Goal: Task Accomplishment & Management: Use online tool/utility

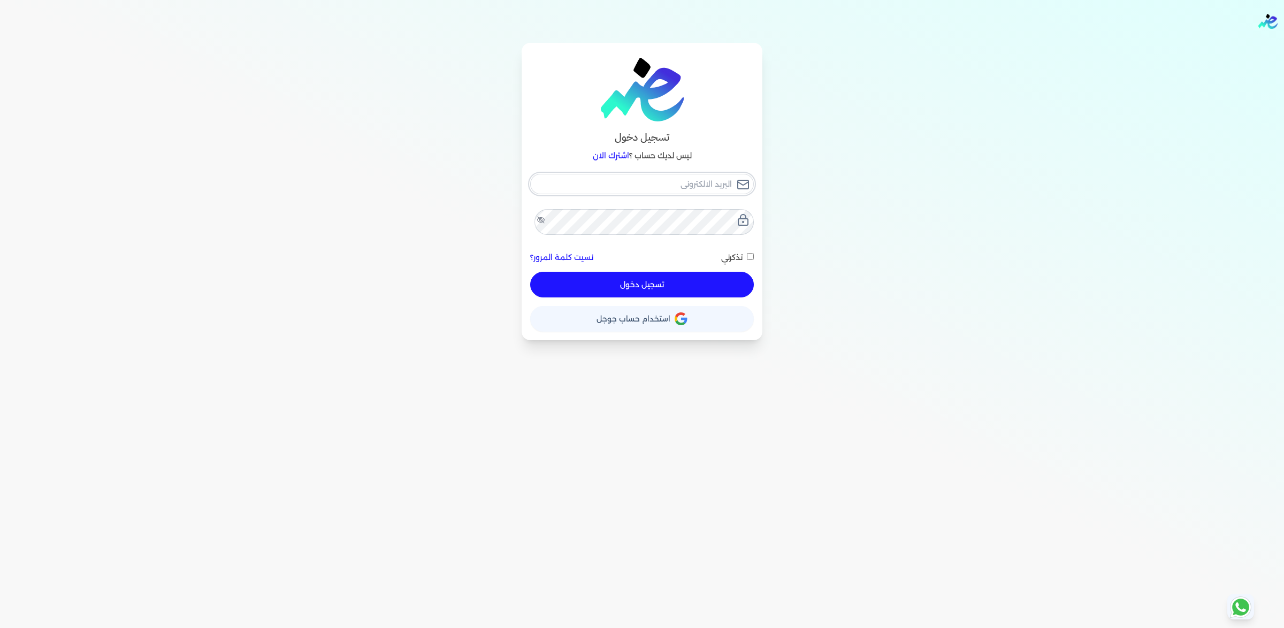
type input "[EMAIL_ADDRESS][DOMAIN_NAME]"
click at [679, 298] on button "تسجيل دخول" at bounding box center [642, 285] width 224 height 26
checkbox input "false"
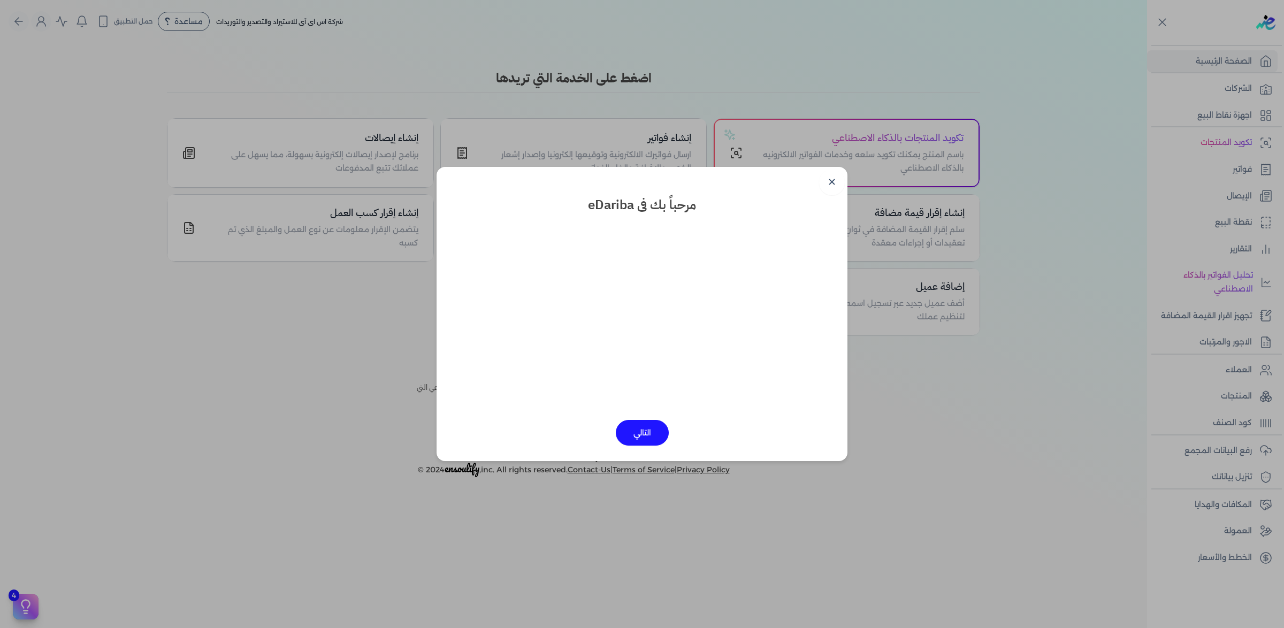
click at [845, 185] on link "✕" at bounding box center [832, 183] width 26 height 26
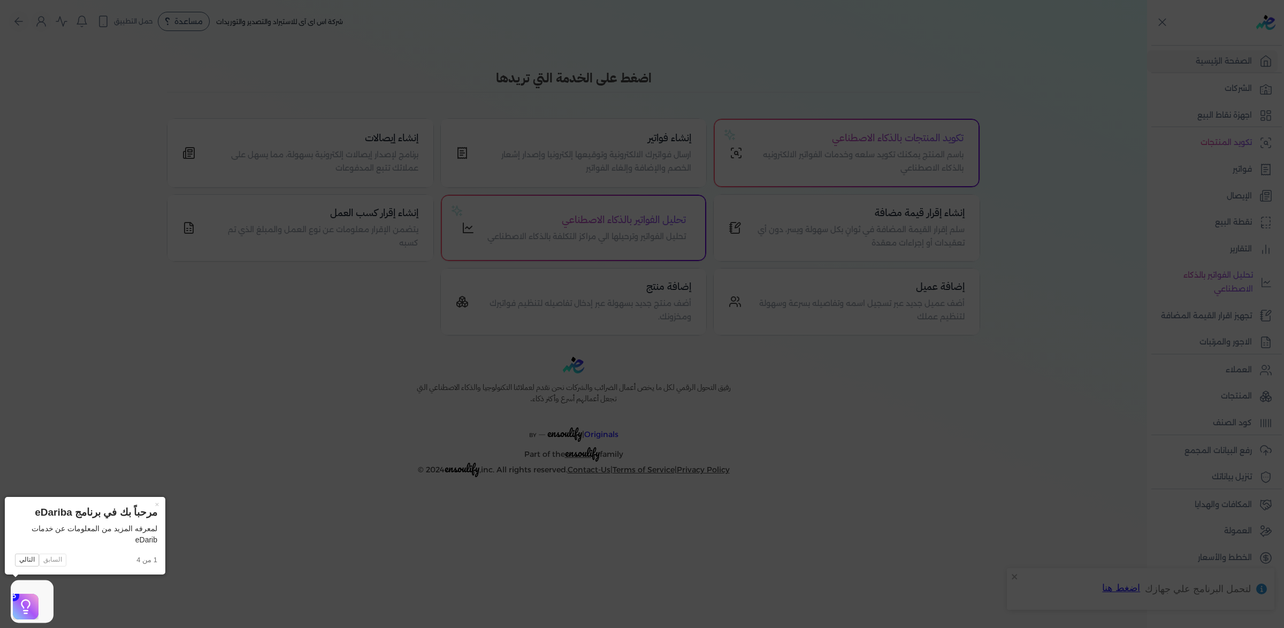
click at [83, 466] on icon at bounding box center [642, 314] width 1284 height 628
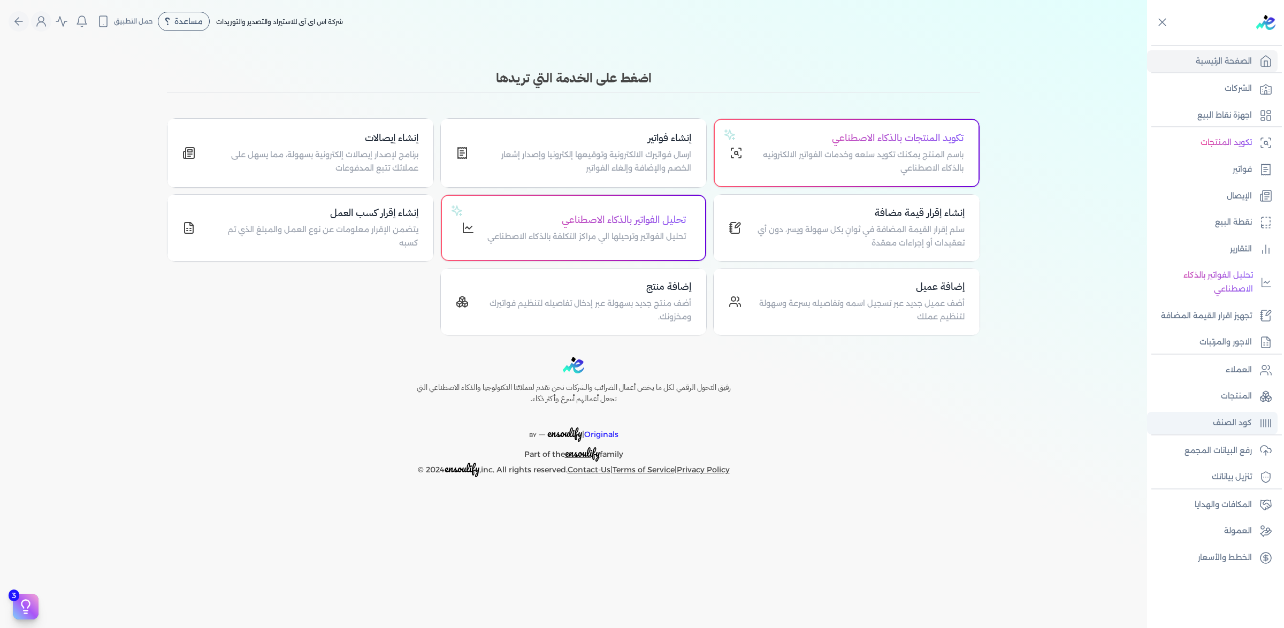
scroll to position [90, 0]
click at [1227, 458] on p "رفع البيانات المجمع" at bounding box center [1218, 451] width 67 height 14
click at [1232, 458] on p "رفع البيانات المجمع" at bounding box center [1218, 451] width 67 height 14
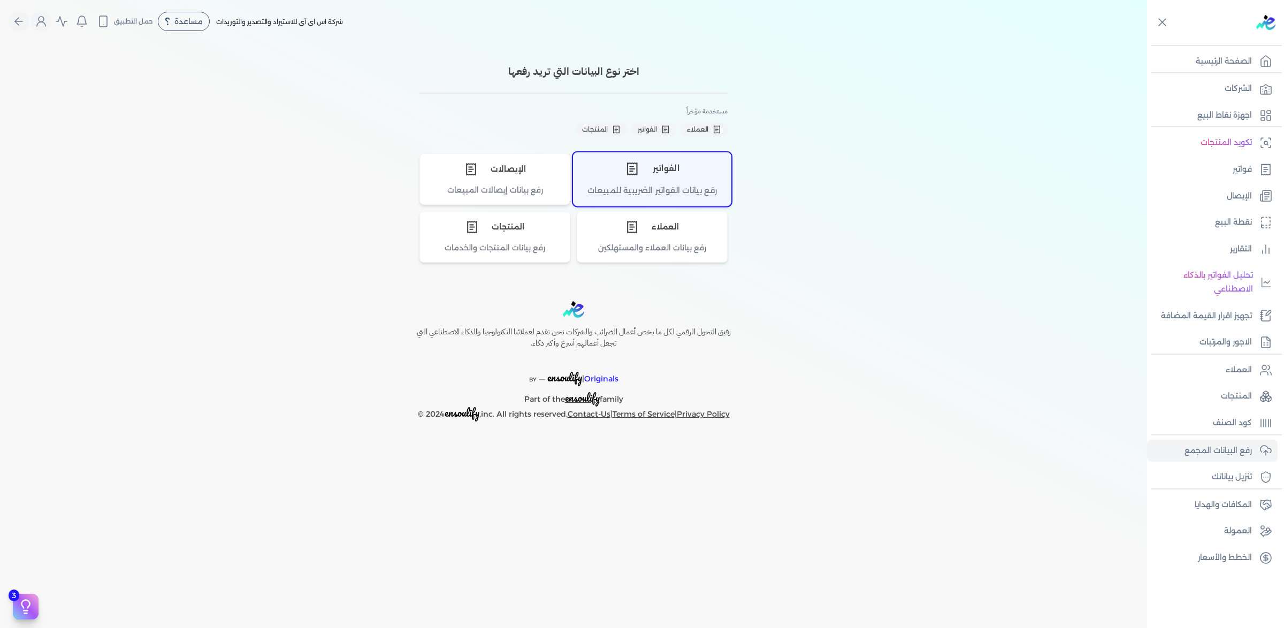
click at [658, 185] on div "الفواتير" at bounding box center [652, 169] width 157 height 32
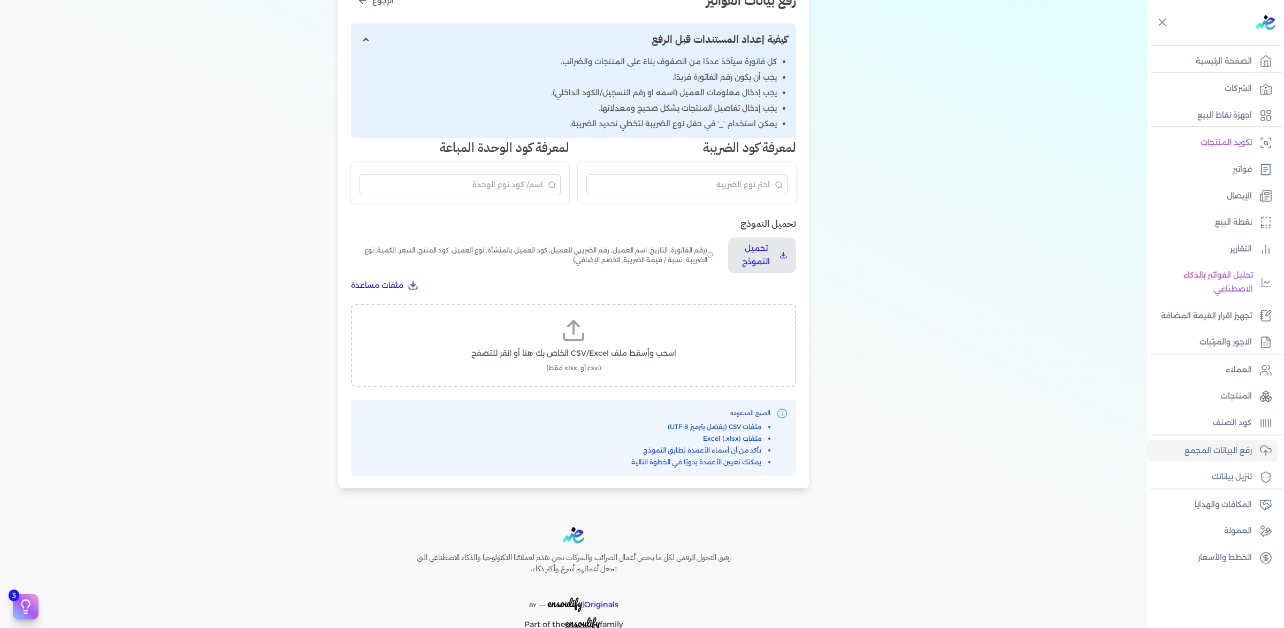
scroll to position [161, 0]
drag, startPoint x: 813, startPoint y: 381, endPoint x: 813, endPoint y: 374, distance: 7.0
click at [796, 290] on div "تحميل النموذج تحميل النموذج (رقم الفاتورة, التاريخ, اسم العميل, رقم الضريبي للع…" at bounding box center [573, 252] width 445 height 74
click at [796, 272] on button "تحميل النموذج" at bounding box center [762, 254] width 68 height 36
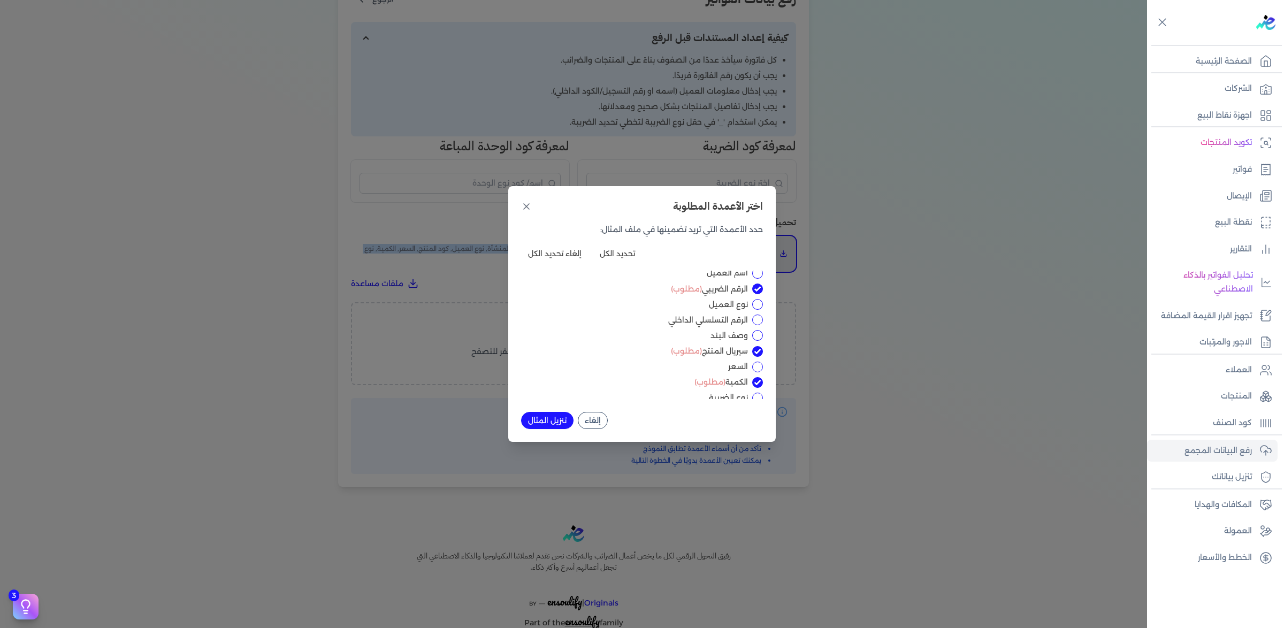
scroll to position [0, 0]
click at [753, 360] on input "الرقم التسلسلي الداخلي" at bounding box center [757, 354] width 11 height 11
checkbox input "true"
click at [755, 326] on input "السعر" at bounding box center [757, 321] width 11 height 11
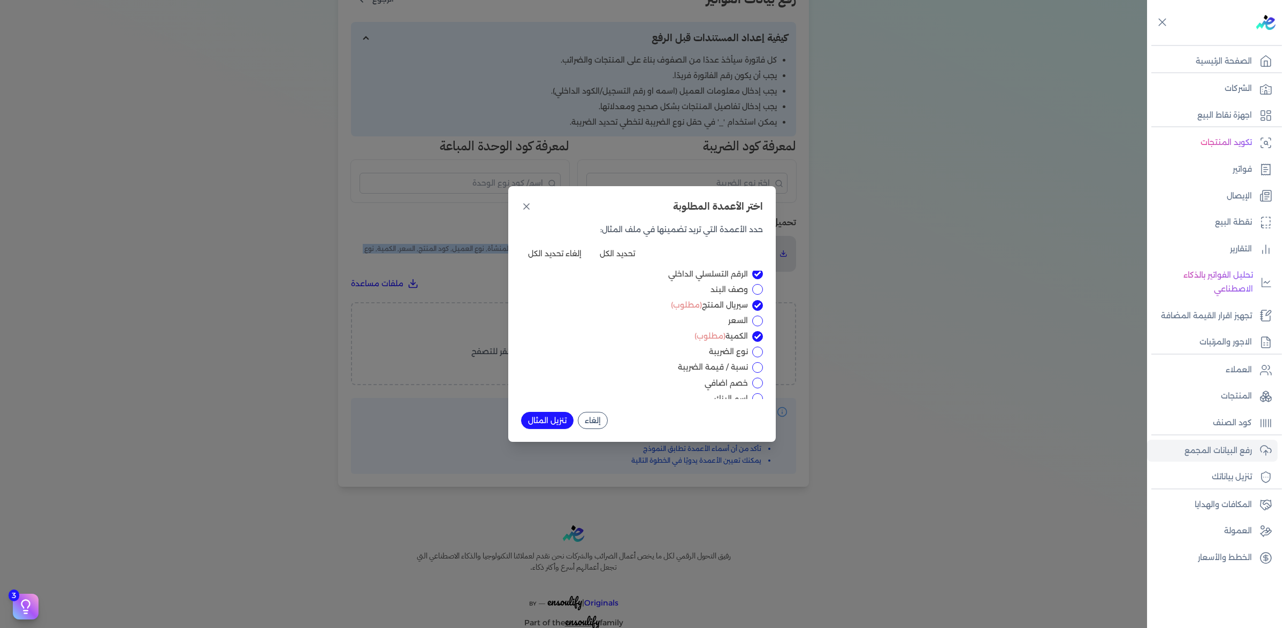
checkbox input "true"
click at [608, 429] on button "إلغاء" at bounding box center [593, 420] width 30 height 17
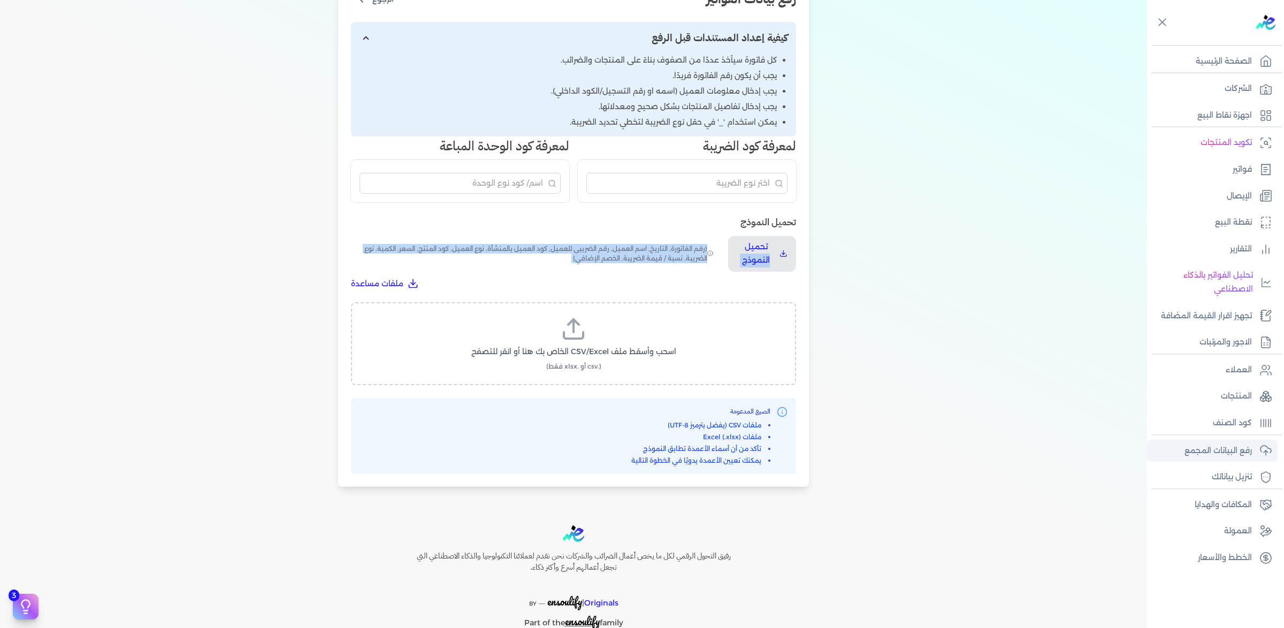
click at [1204, 458] on p "رفع البيانات المجمع" at bounding box center [1218, 451] width 67 height 14
click at [1227, 158] on link "فواتير" at bounding box center [1212, 169] width 131 height 22
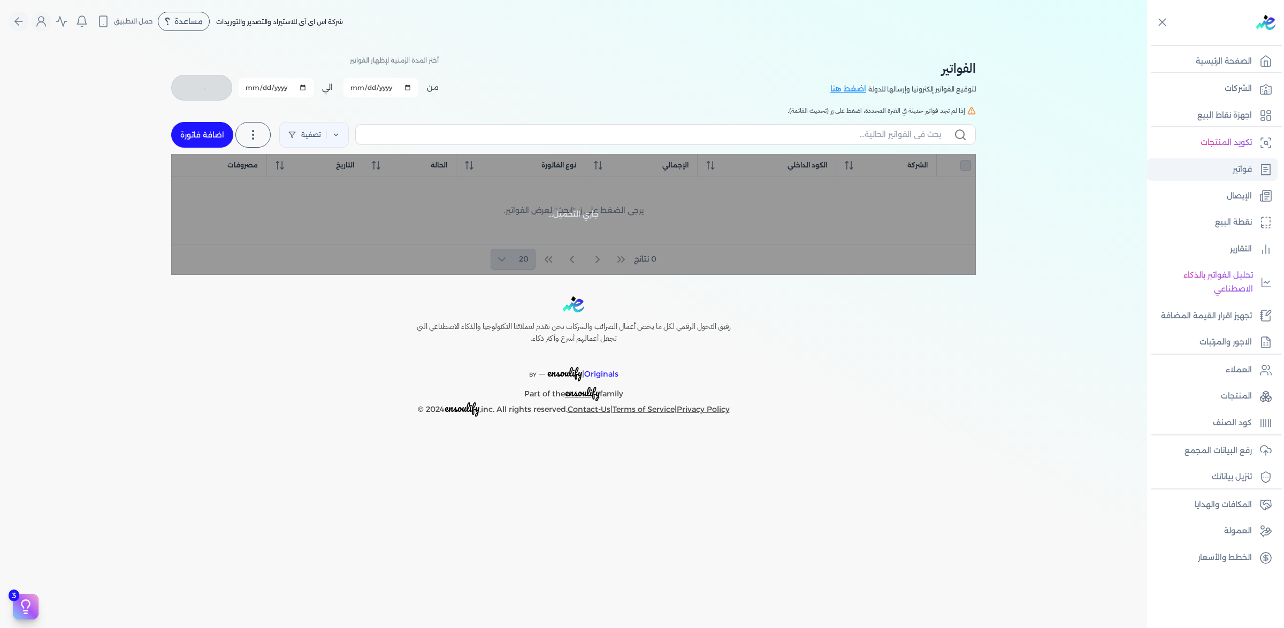
checkbox input "false"
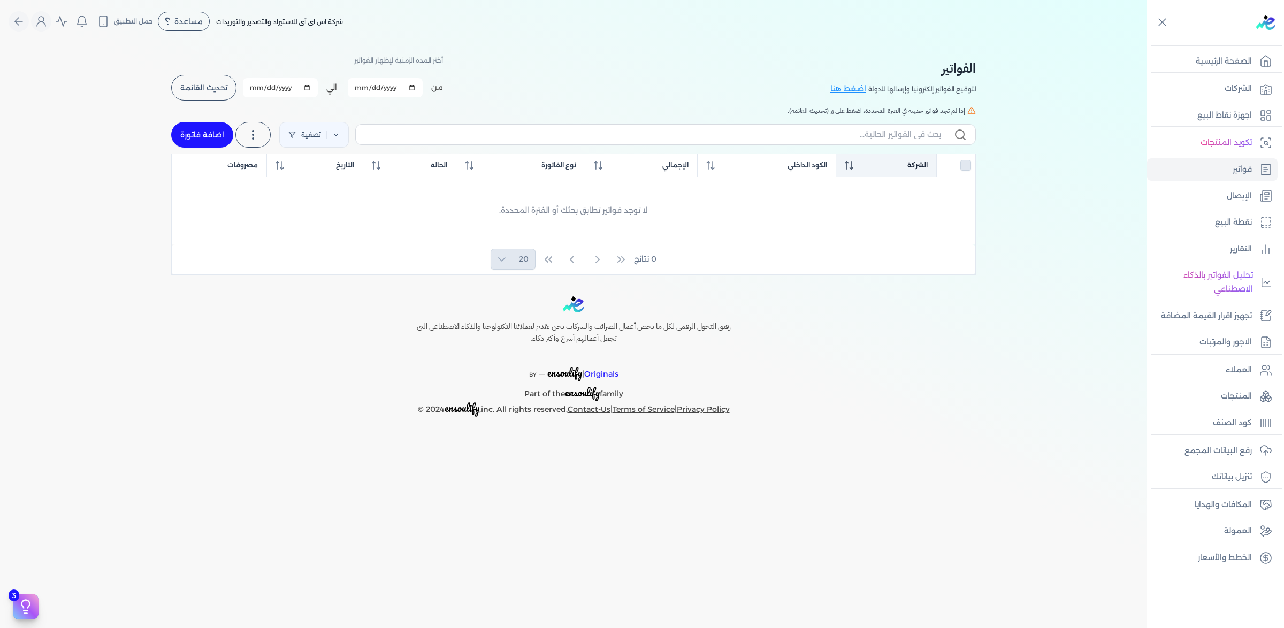
click at [456, 177] on th "الشركة" at bounding box center [409, 165] width 93 height 23
click at [908, 170] on span "الشركة" at bounding box center [918, 166] width 20 height 10
click at [1219, 158] on link "فواتير" at bounding box center [1212, 169] width 131 height 22
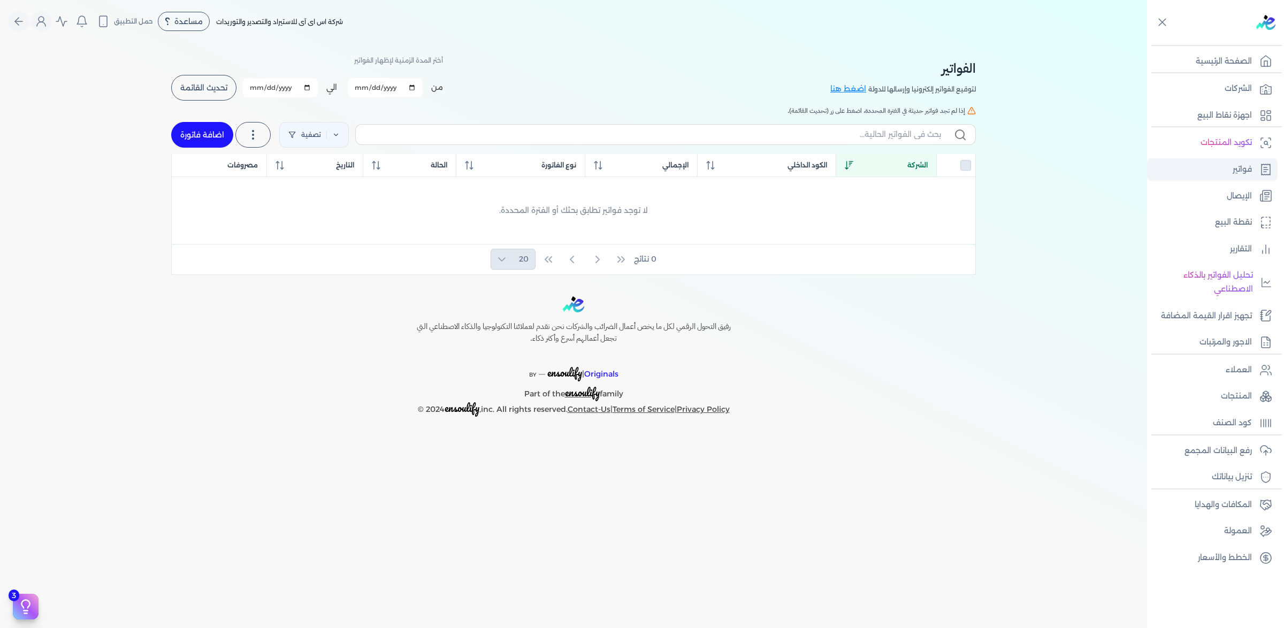
click at [1219, 158] on link "فواتير" at bounding box center [1212, 169] width 131 height 22
click at [405, 97] on input "[DATE]" at bounding box center [385, 87] width 75 height 19
click at [423, 97] on input "[DATE]" at bounding box center [385, 87] width 75 height 19
type input "[DATE]"
click at [196, 92] on span "تحديث القائمة" at bounding box center [203, 87] width 47 height 7
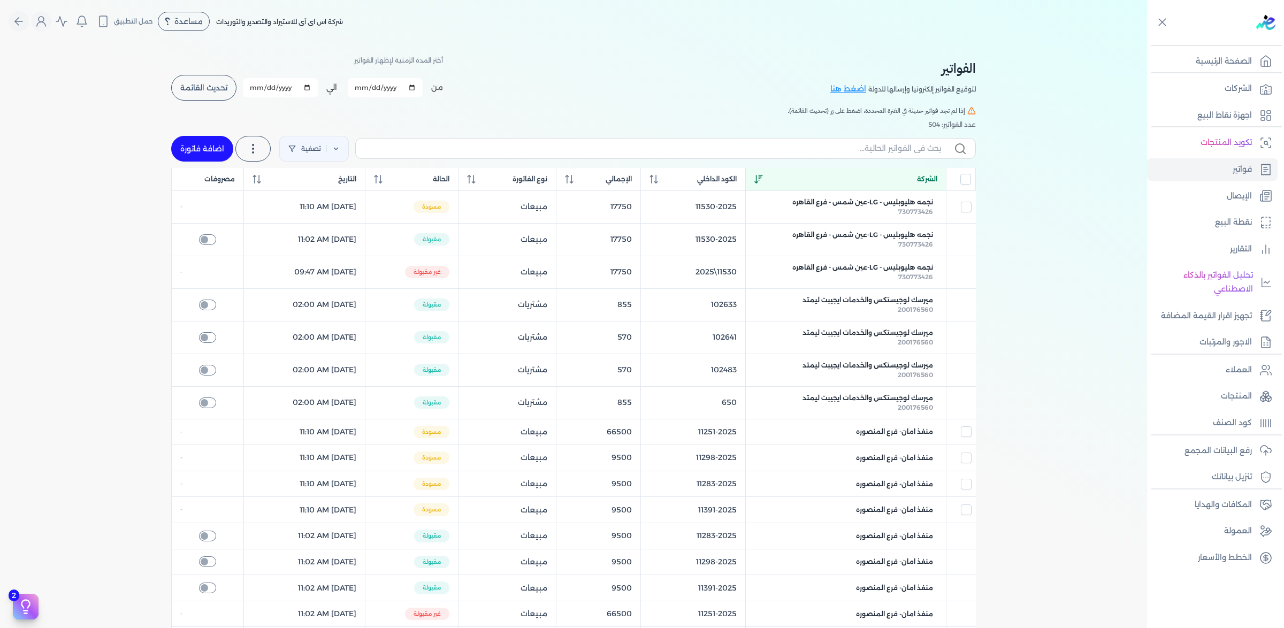
checkbox input "false"
click at [845, 154] on input "text" at bounding box center [652, 148] width 577 height 11
click at [423, 97] on input "[DATE]" at bounding box center [385, 87] width 75 height 19
type input "[DATE]"
click at [197, 100] on button "تحديث القائمة" at bounding box center [203, 88] width 65 height 26
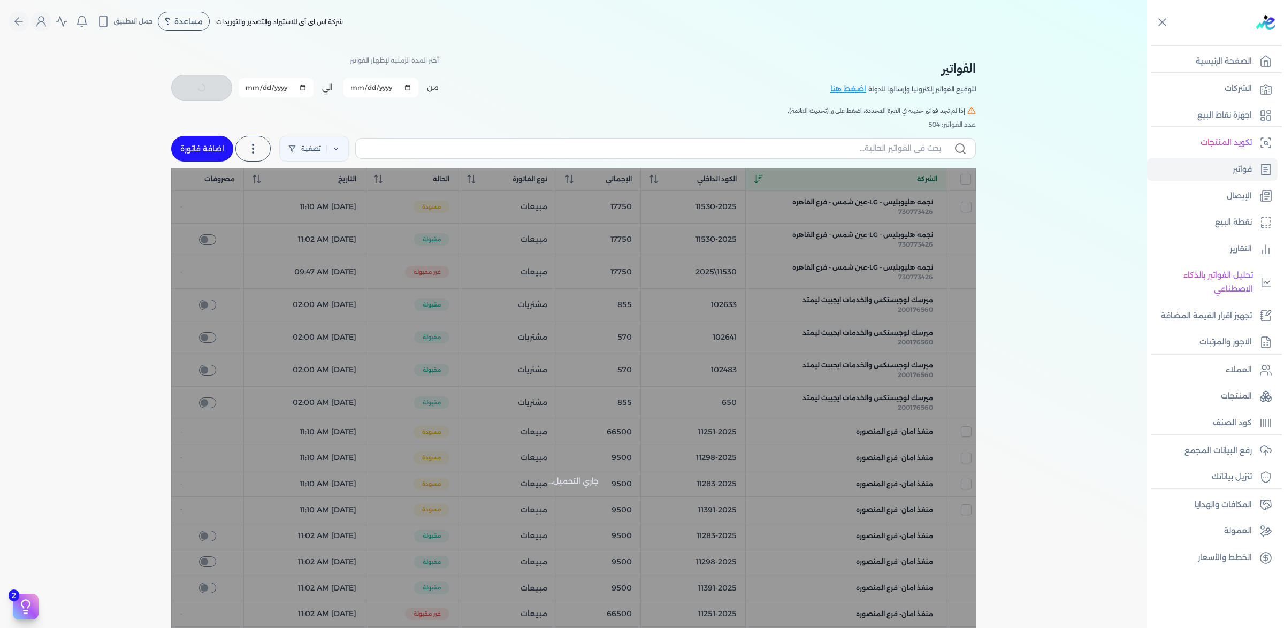
checkbox input "false"
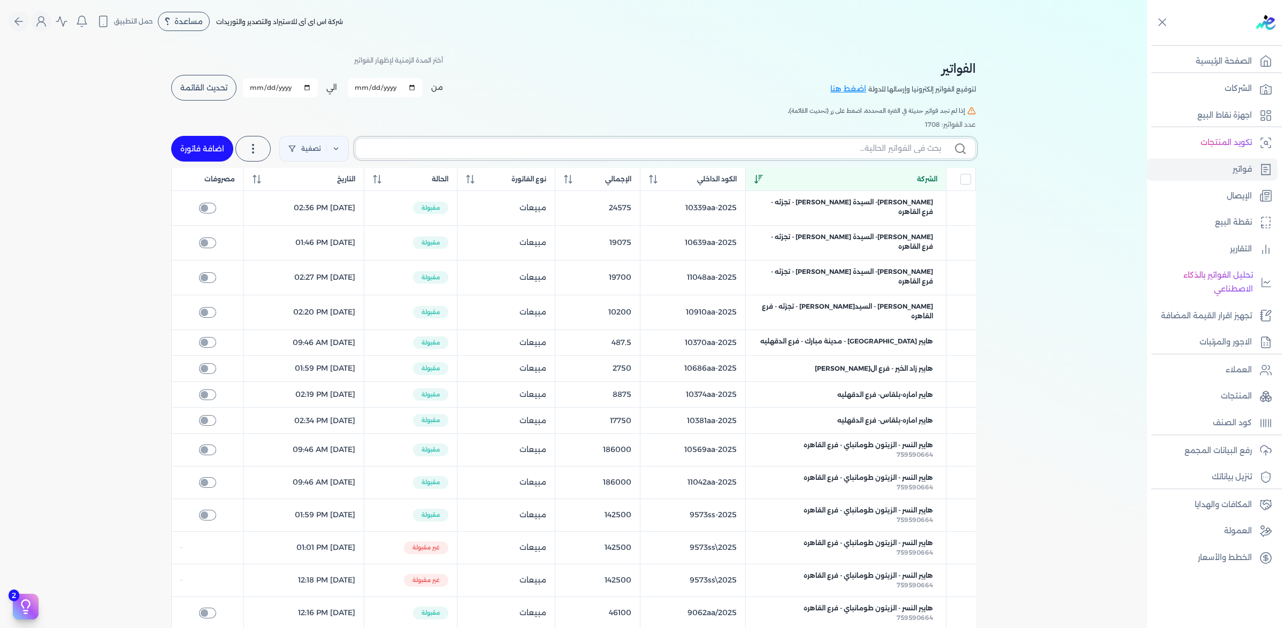
click at [867, 154] on input "text" at bounding box center [652, 148] width 577 height 11
click at [899, 154] on input "text" at bounding box center [652, 148] width 577 height 11
click at [896, 154] on input "text" at bounding box center [652, 148] width 577 height 11
paste input "200133497"
type input "200133497"
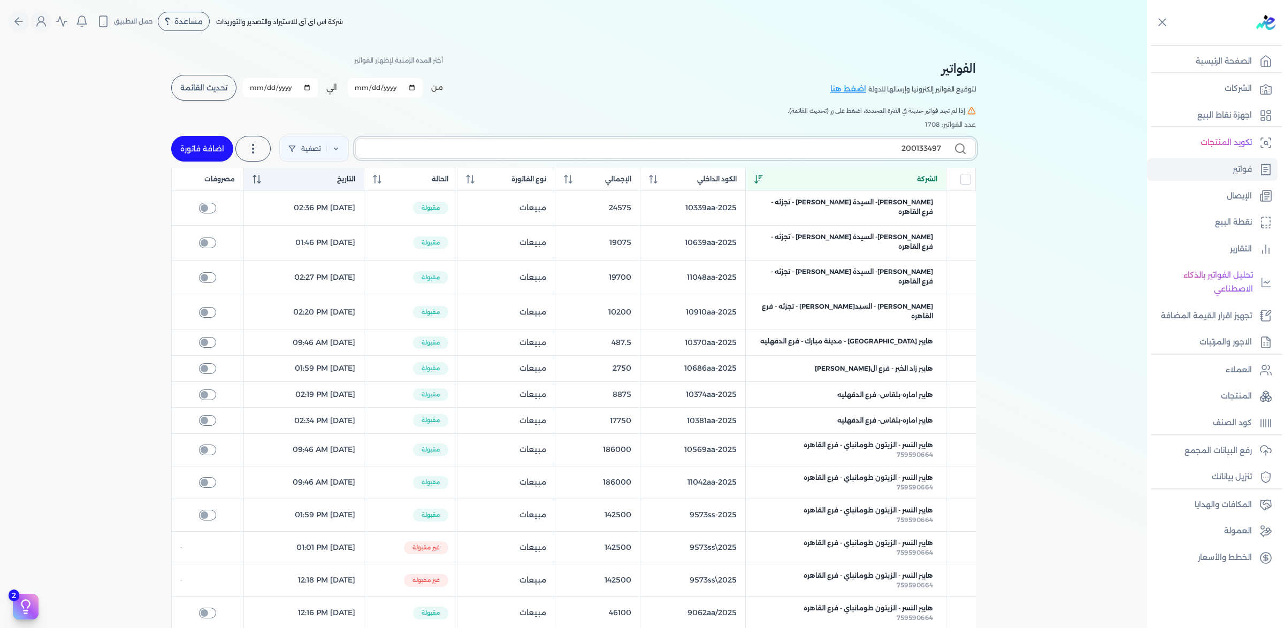
checkbox input "false"
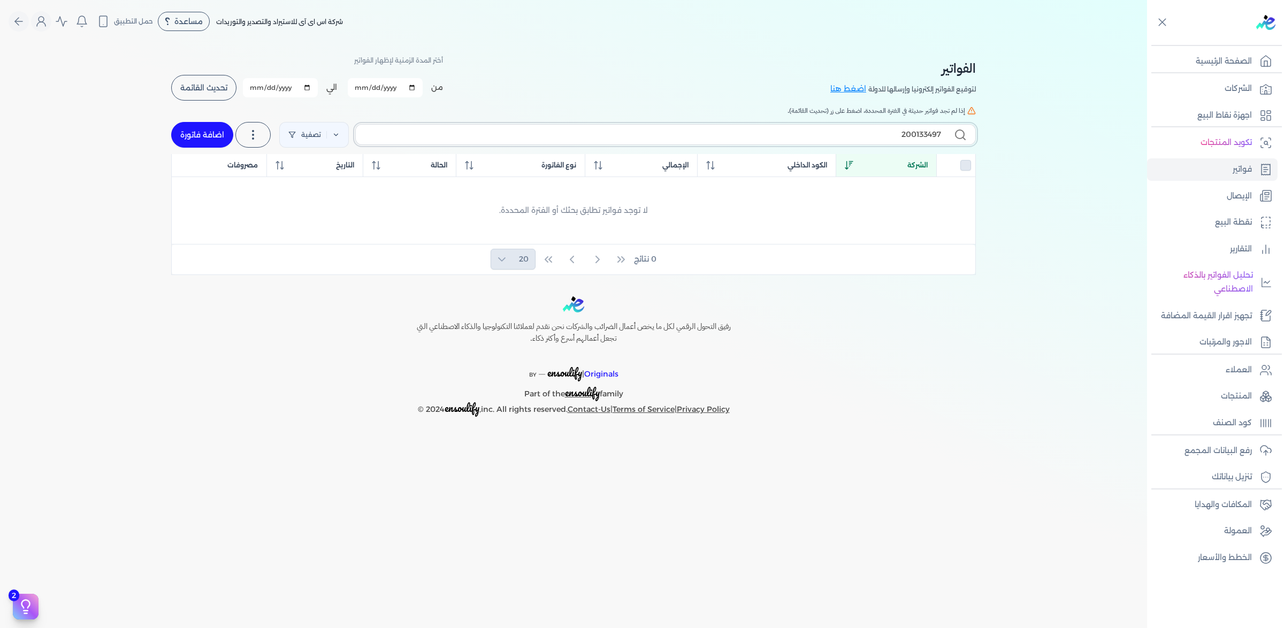
drag, startPoint x: 854, startPoint y: 165, endPoint x: 1025, endPoint y: 169, distance: 170.7
click at [1025, 169] on div "الفواتير لتوقيع الفواتير إلكترونيا وإرسالها للدولة اضغط هنا أختر المدة الزمنية …" at bounding box center [573, 159] width 1147 height 232
paste input "text"
type input "200133497"
click at [195, 92] on span "تحديث القائمة" at bounding box center [203, 87] width 47 height 7
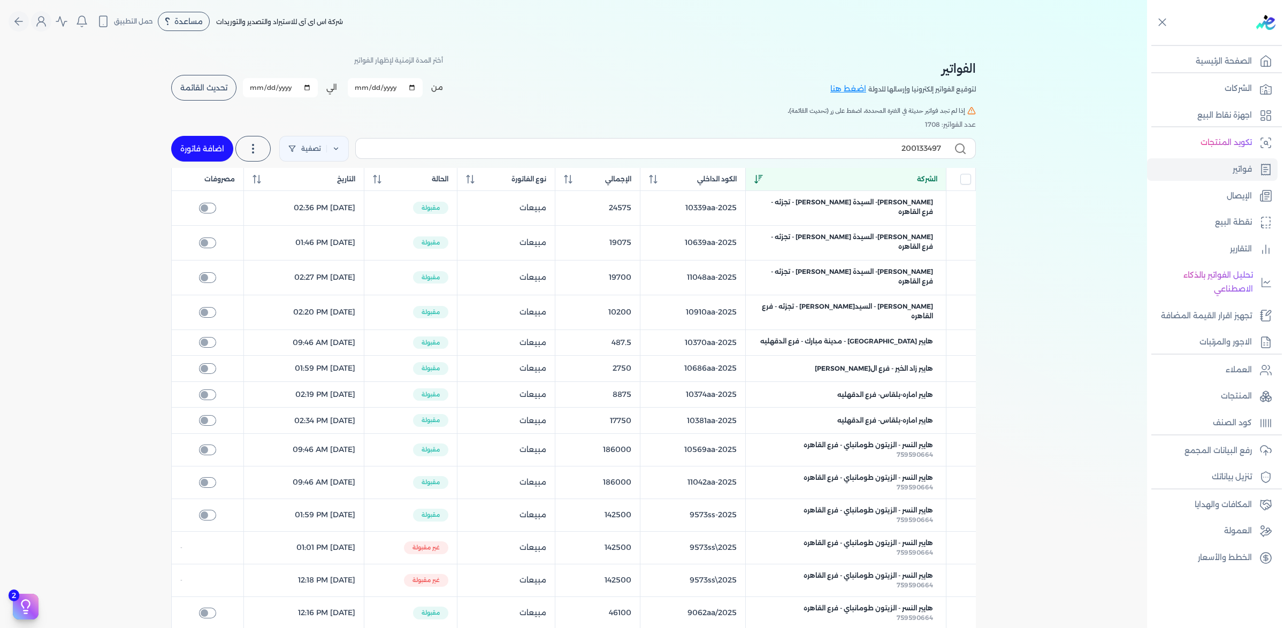
click at [215, 92] on span "تحديث القائمة" at bounding box center [203, 87] width 47 height 7
checkbox input "false"
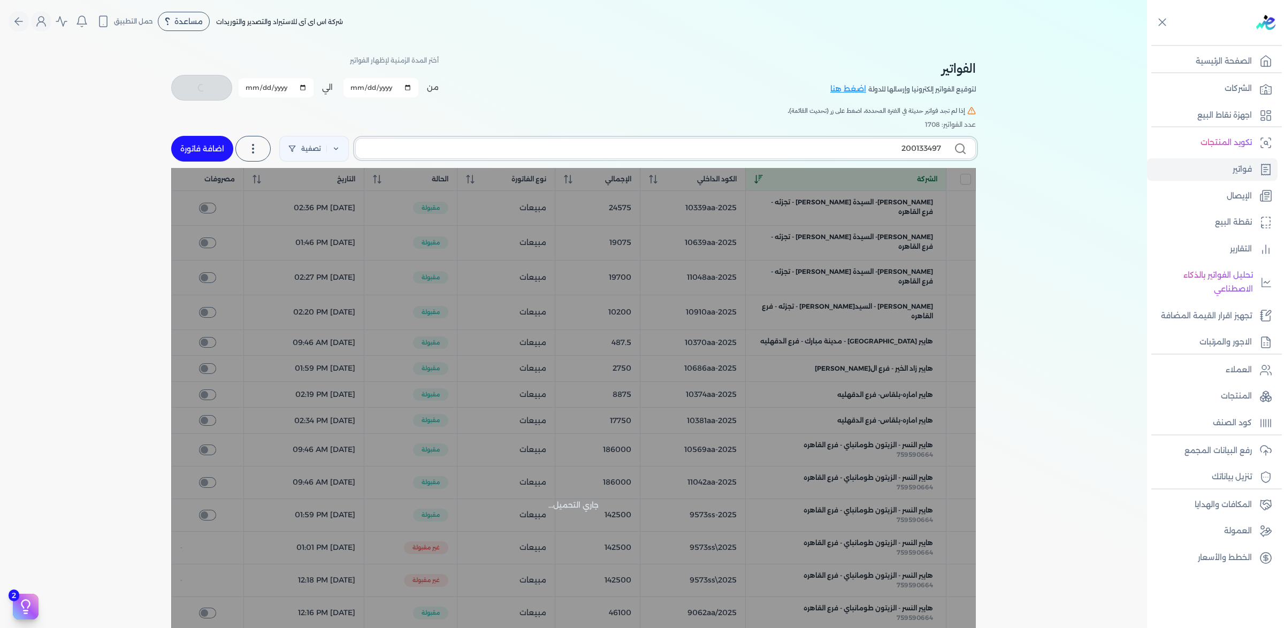
click at [895, 154] on input "200133497" at bounding box center [652, 148] width 577 height 11
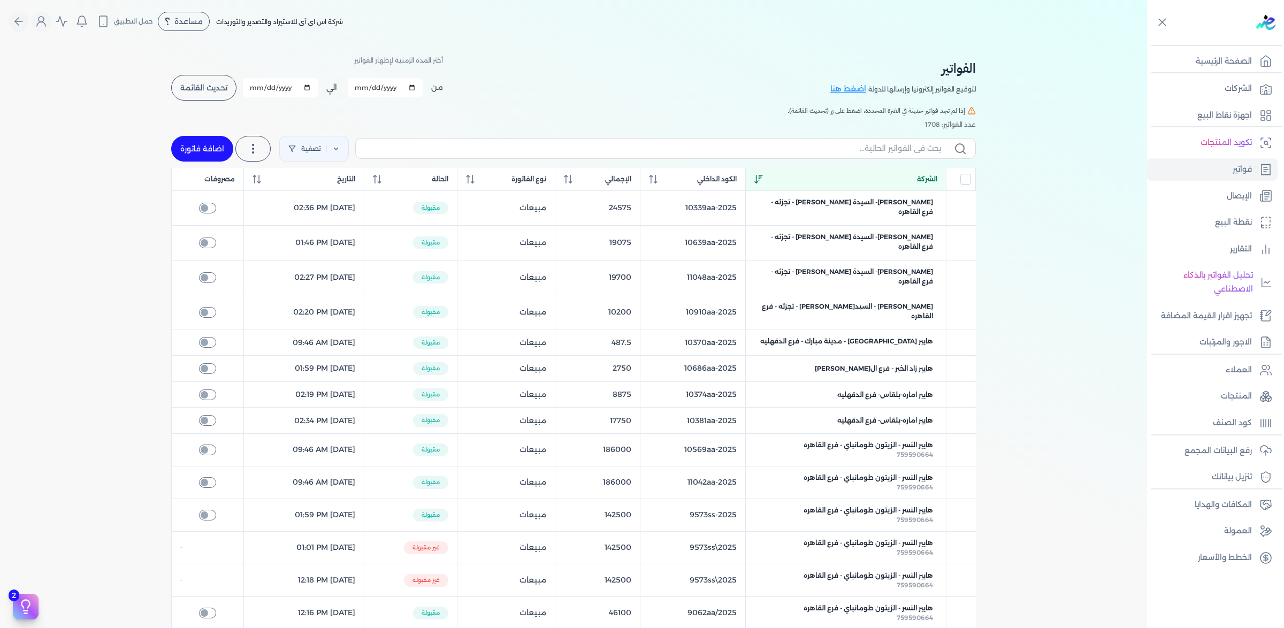
checkbox input "false"
click at [739, 158] on label at bounding box center [665, 148] width 621 height 20
click at [739, 154] on input "text" at bounding box center [652, 148] width 577 height 11
click at [747, 154] on input "text" at bounding box center [652, 148] width 577 height 11
click at [833, 184] on div "الشركة" at bounding box center [846, 179] width 183 height 10
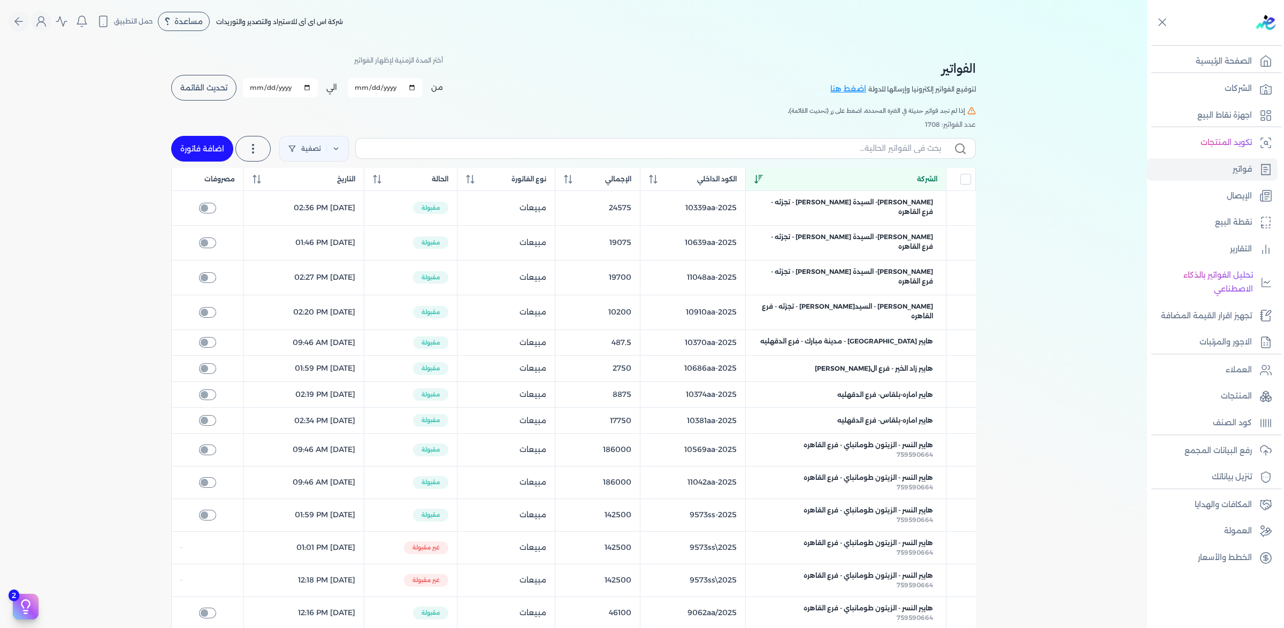
click at [833, 184] on div "الشركة" at bounding box center [846, 179] width 183 height 10
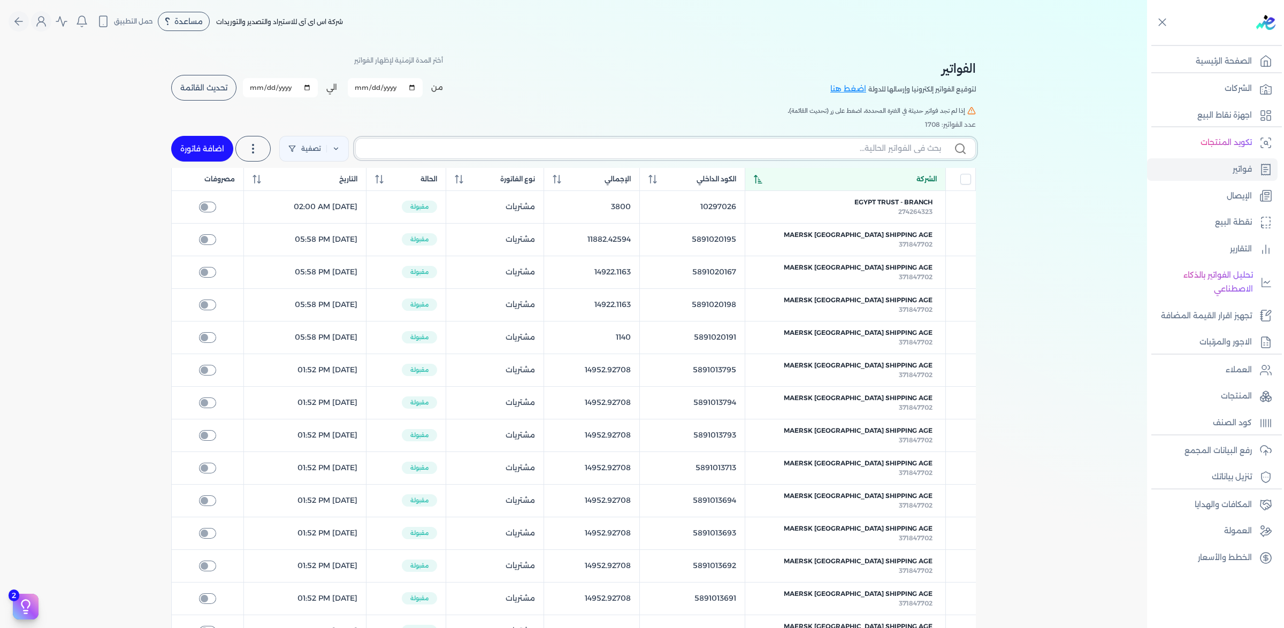
click at [859, 154] on input "text" at bounding box center [652, 148] width 577 height 11
paste input "200133497"
type input "200133497"
checkbox input "false"
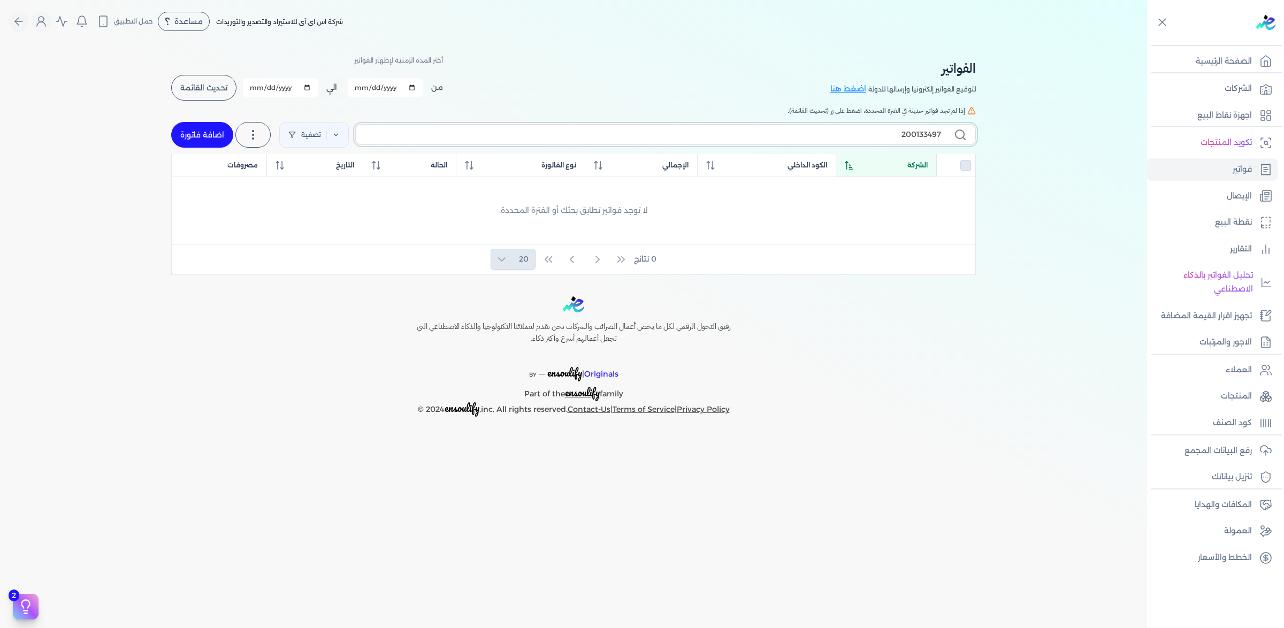
type input "200133497"
click at [423, 97] on input "[DATE]" at bounding box center [385, 87] width 75 height 19
type input "[DATE]"
click at [171, 101] on button "تحديث القائمة" at bounding box center [203, 88] width 65 height 26
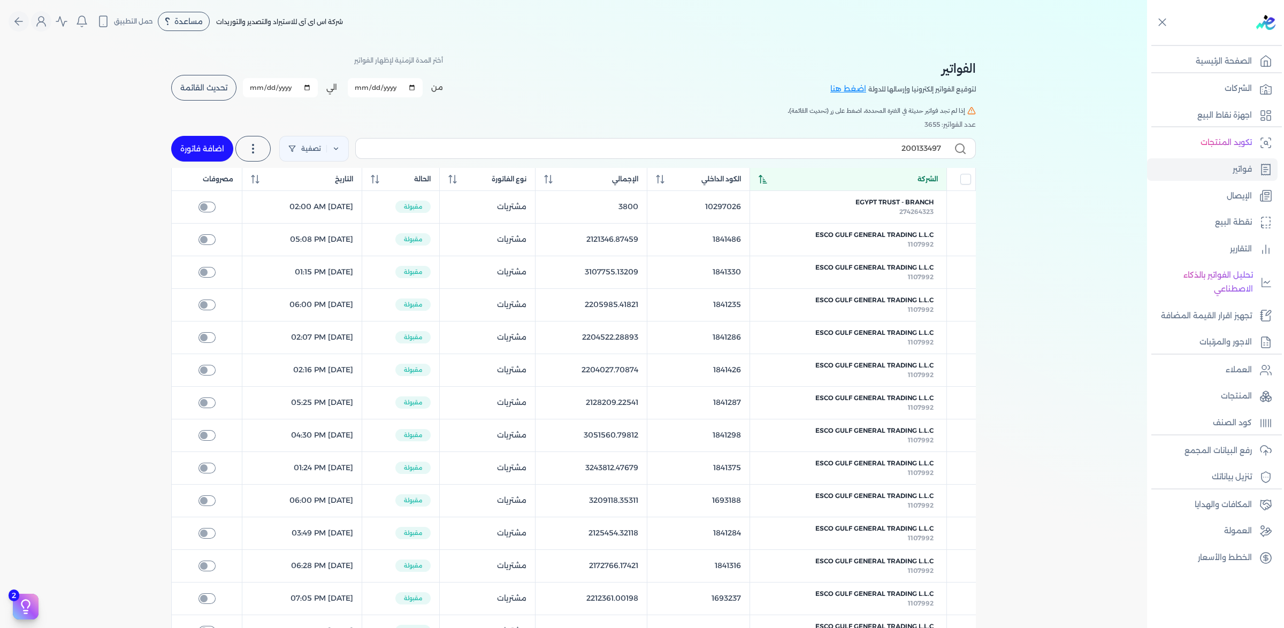
checkbox input "false"
click at [888, 158] on label "200133497" at bounding box center [665, 148] width 621 height 20
click at [888, 154] on input "200133497" at bounding box center [652, 148] width 577 height 11
click at [888, 158] on label "200133497" at bounding box center [665, 148] width 621 height 20
click at [888, 154] on input "200133497" at bounding box center [652, 148] width 577 height 11
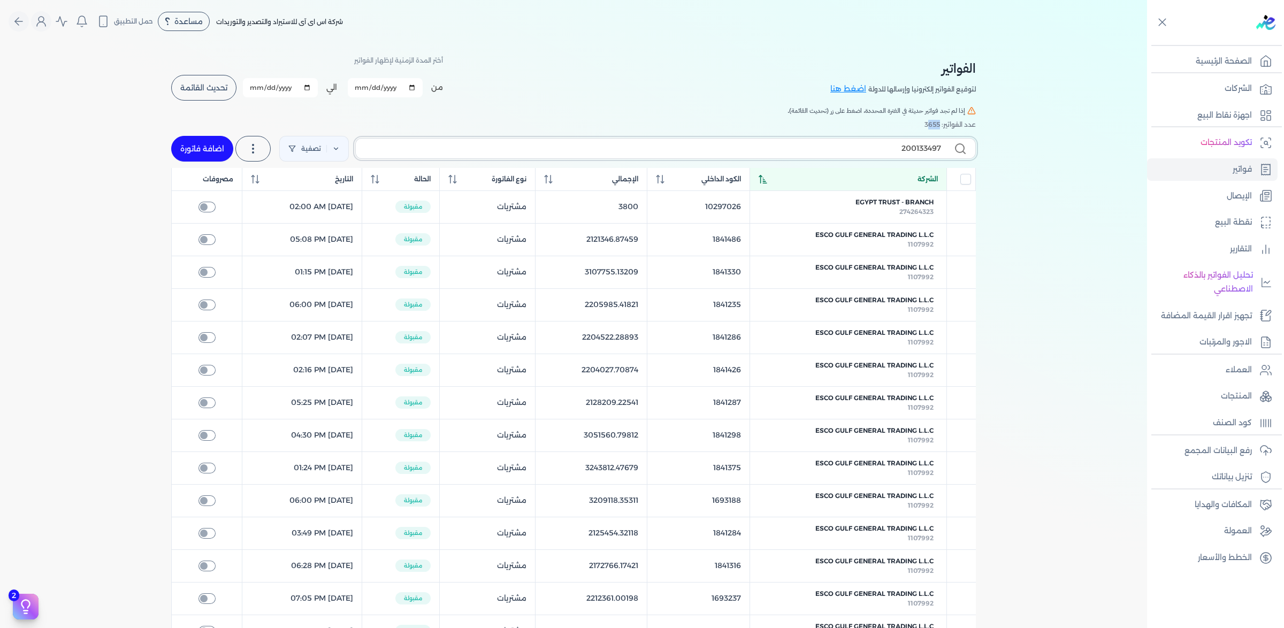
click at [890, 154] on input "200133497" at bounding box center [652, 148] width 577 height 11
click at [891, 154] on input "text" at bounding box center [652, 148] width 577 height 11
paste input "200133497"
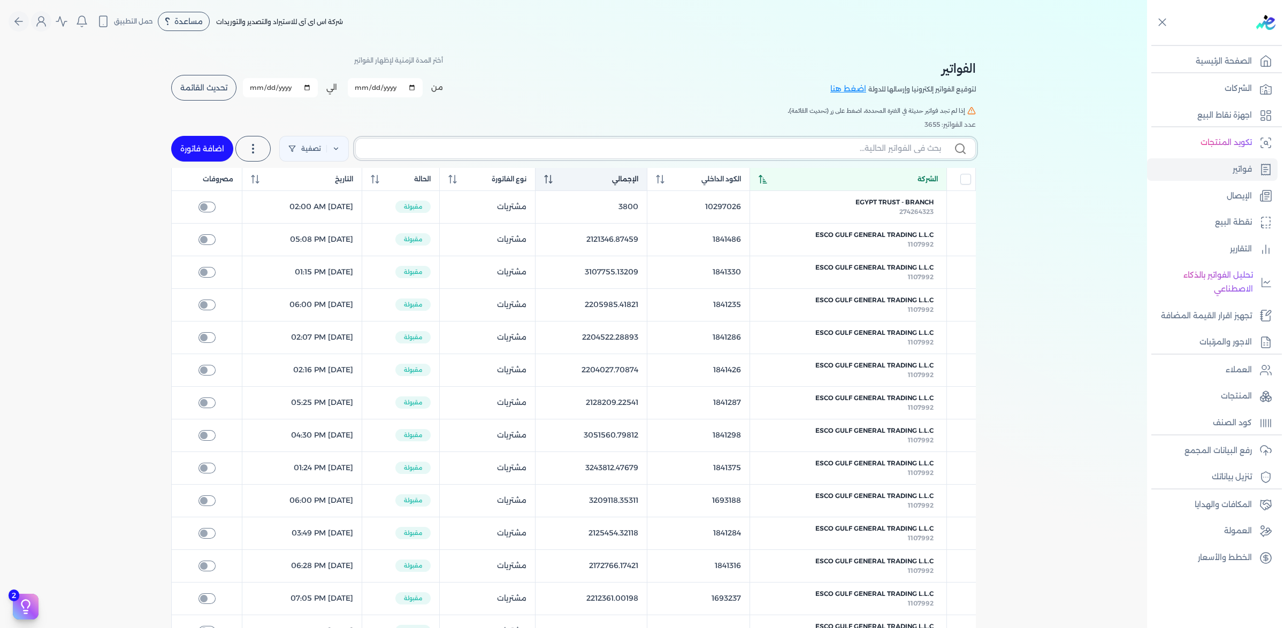
type input "200133497"
checkbox input "false"
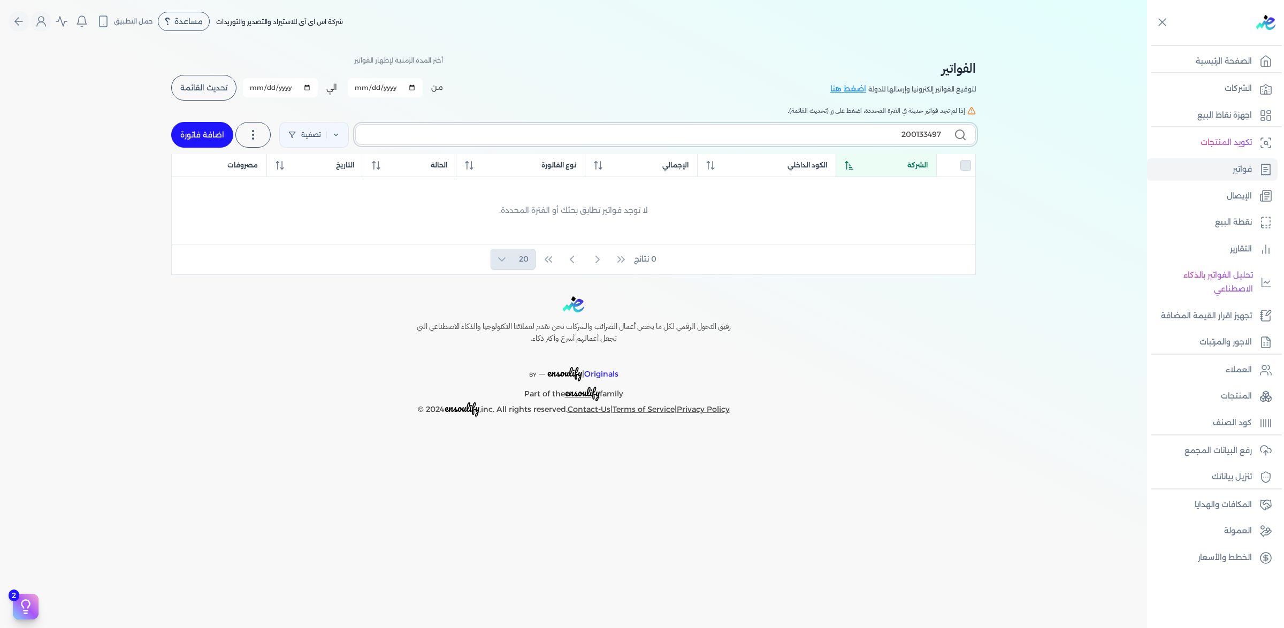
drag, startPoint x: 864, startPoint y: 169, endPoint x: 981, endPoint y: 169, distance: 117.7
click at [1000, 161] on div "الفواتير لتوقيع الفواتير إلكترونيا وإرسالها للدولة اضغط هنا أختر المدة الزمنية …" at bounding box center [573, 159] width 1147 height 232
checkbox input "false"
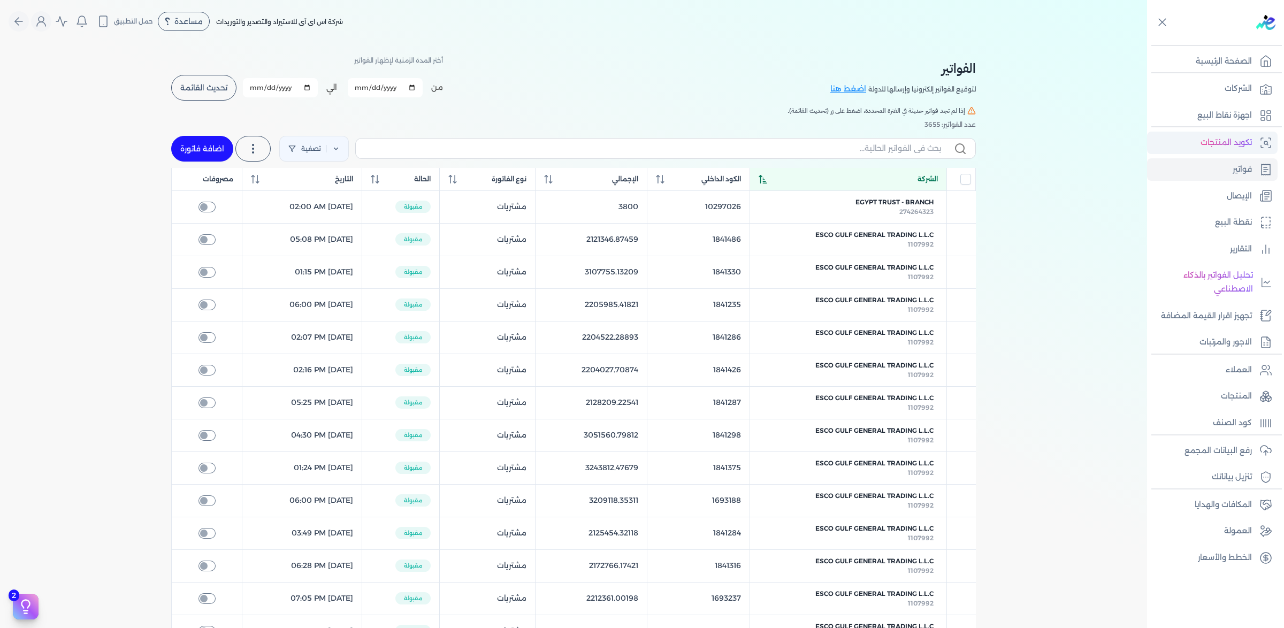
click at [1224, 132] on link "تكويد المنتجات" at bounding box center [1212, 143] width 131 height 22
click at [1221, 158] on link "فواتير" at bounding box center [1212, 169] width 131 height 22
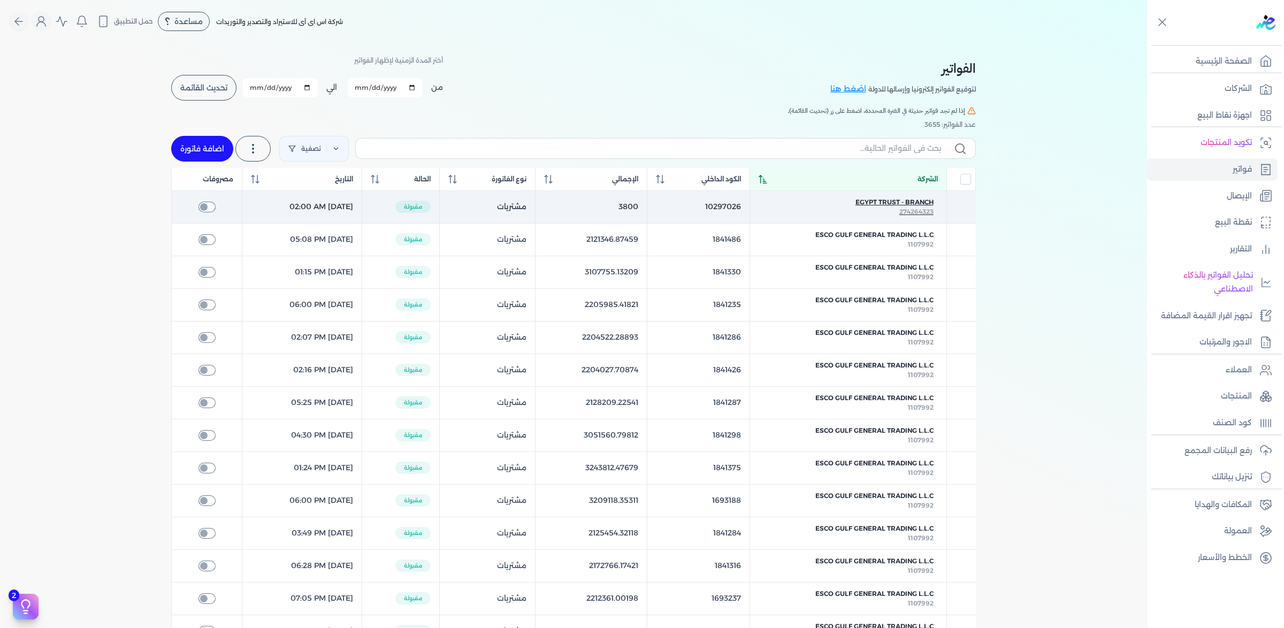
click at [906, 207] on span "Egypt trust - Branch" at bounding box center [895, 202] width 78 height 10
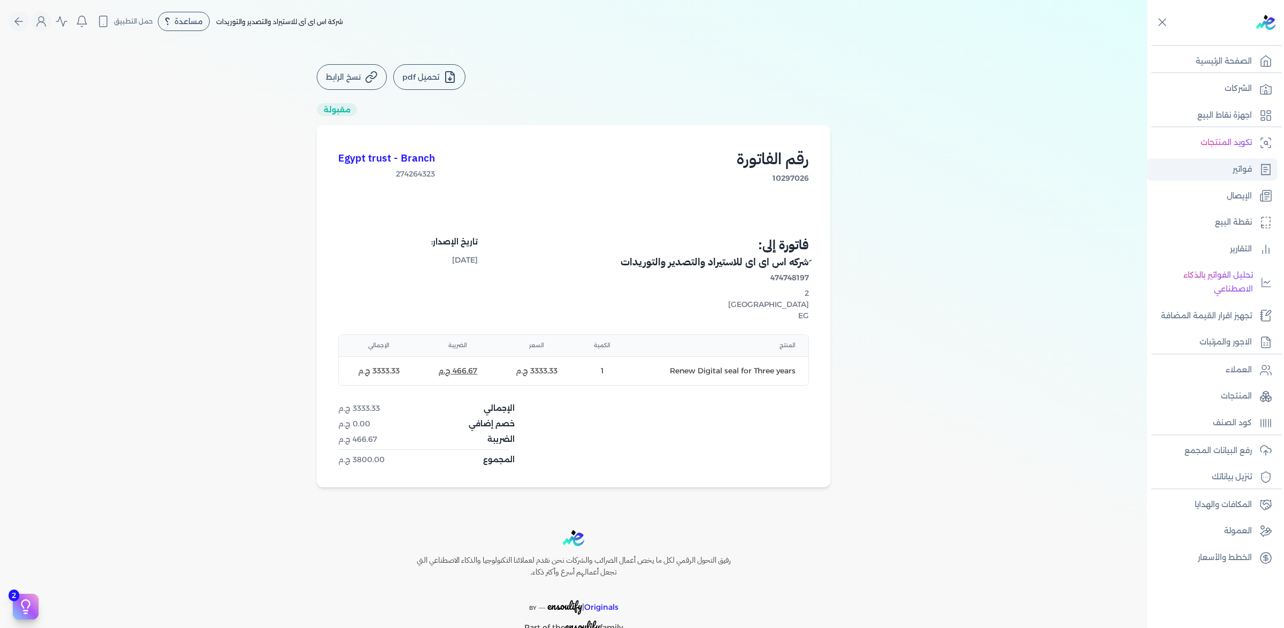
click at [1233, 163] on p "فواتير" at bounding box center [1242, 170] width 19 height 14
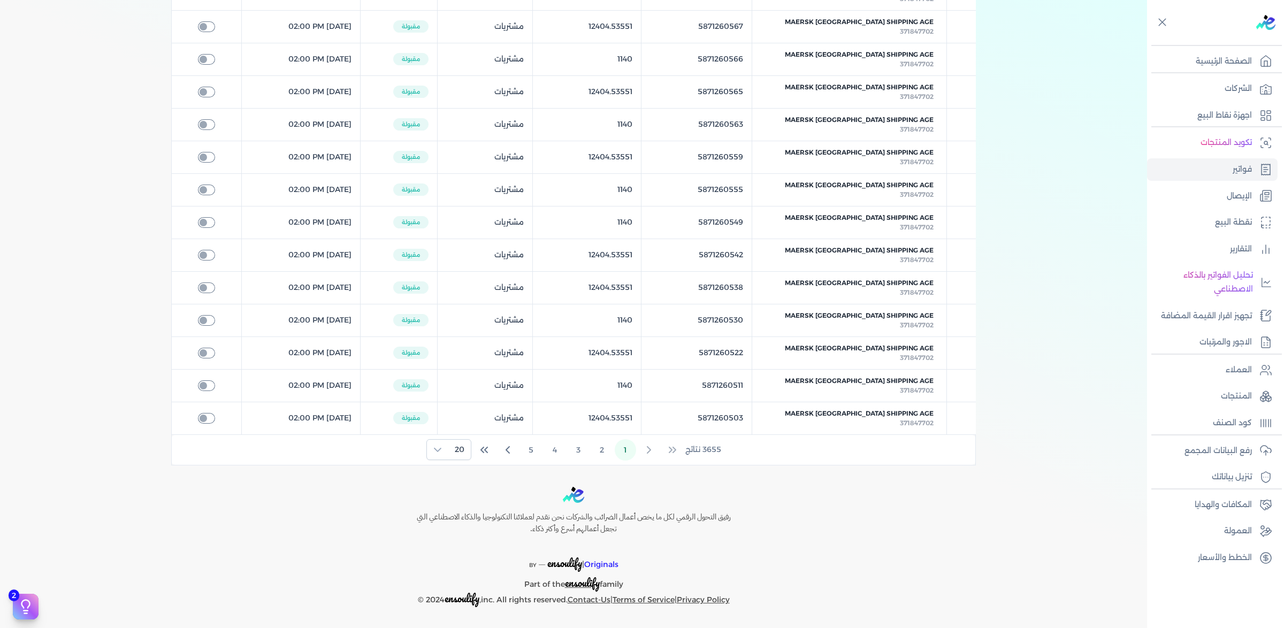
scroll to position [935, 0]
click at [448, 440] on span "20" at bounding box center [459, 450] width 22 height 20
click at [399, 484] on li "100" at bounding box center [402, 474] width 51 height 20
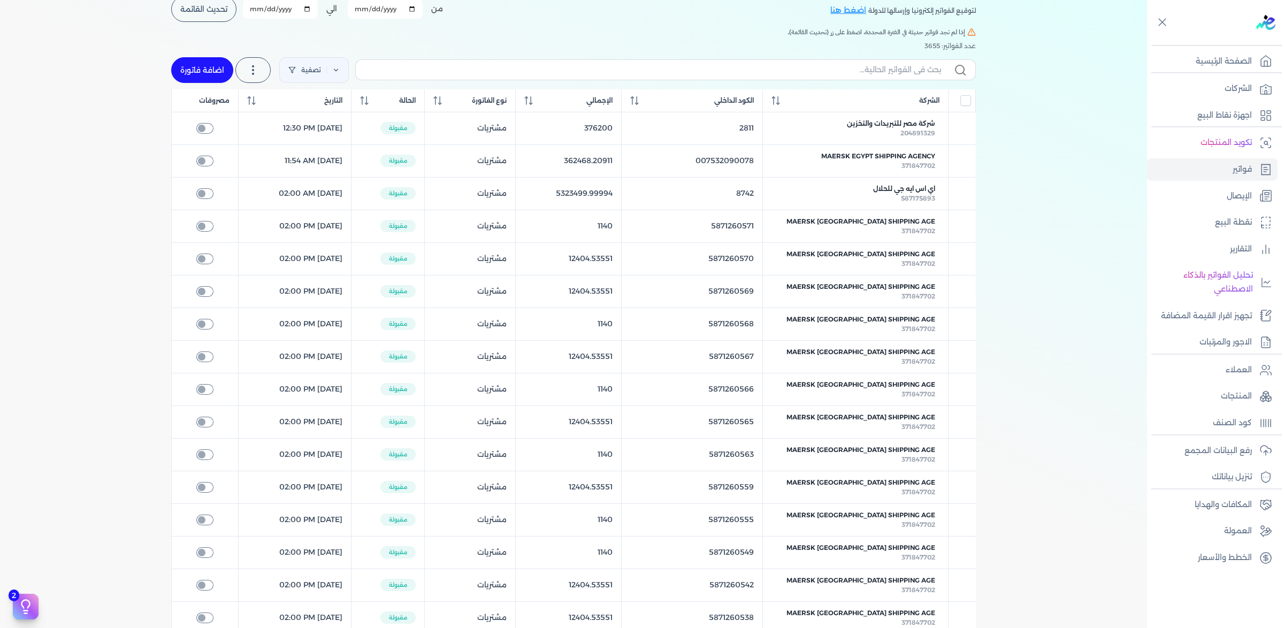
scroll to position [0, 0]
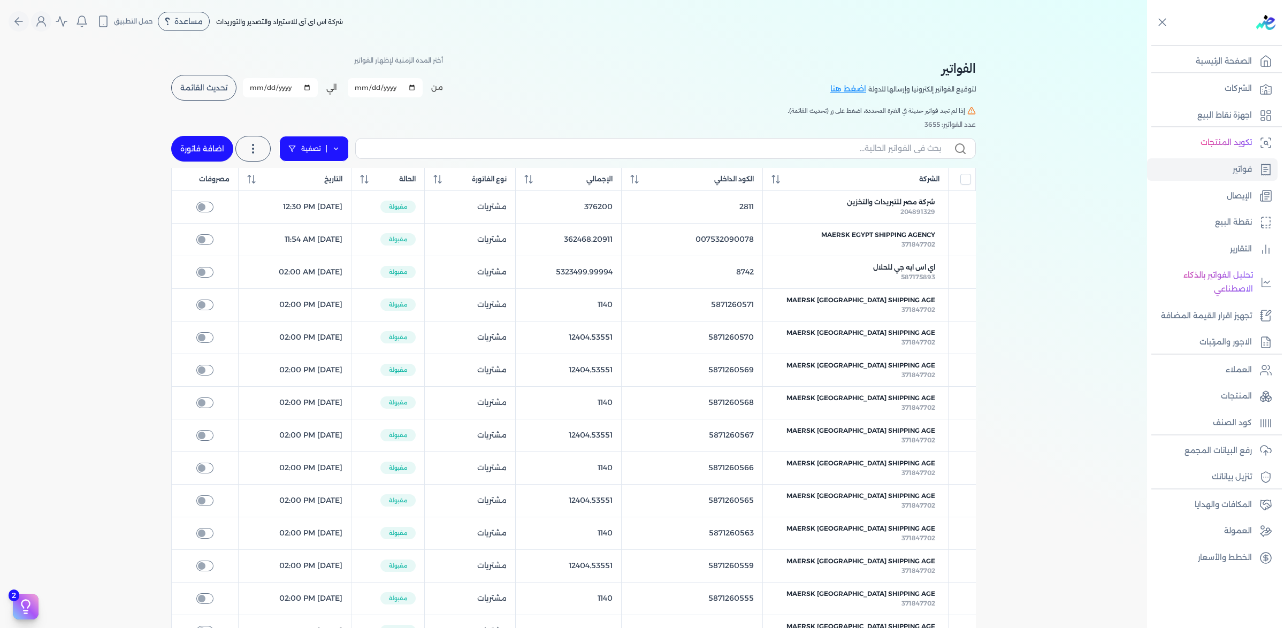
click at [344, 162] on link "تصفية" at bounding box center [314, 149] width 70 height 26
click at [348, 228] on button "اضافة تصفية" at bounding box center [330, 221] width 65 height 13
click at [517, 224] on span "حالة الفاتورة" at bounding box center [499, 224] width 36 height 10
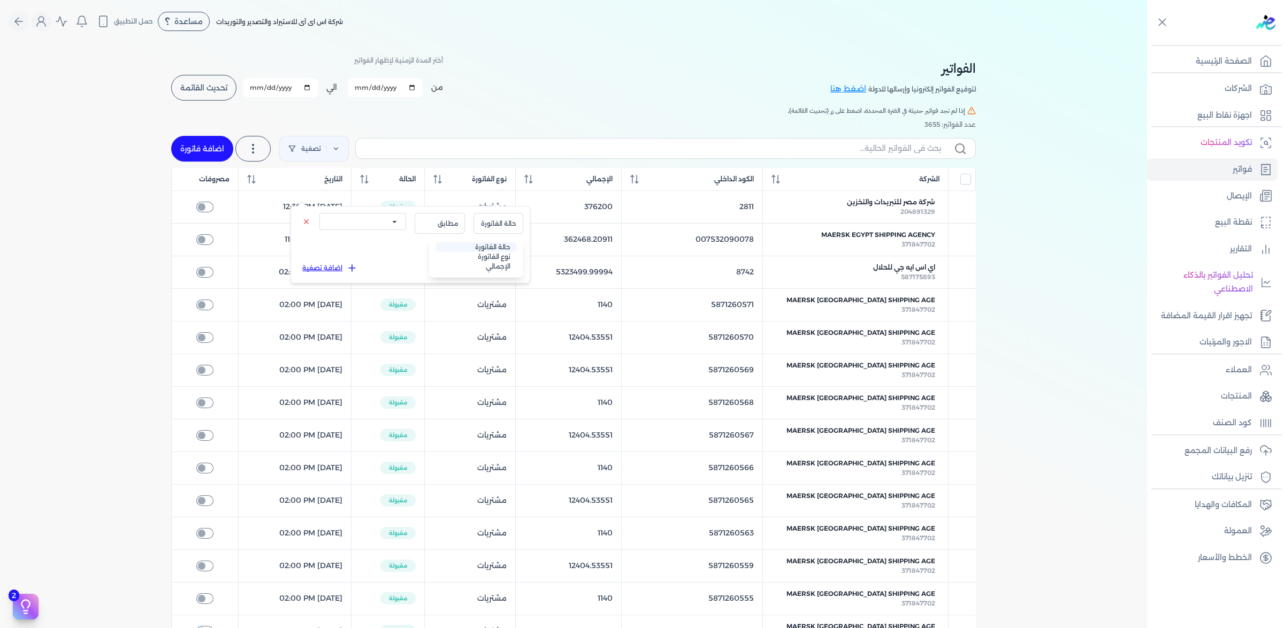
click at [517, 252] on li "حالة الفاتورة" at bounding box center [476, 247] width 81 height 10
click at [458, 228] on span "مطابق" at bounding box center [440, 224] width 36 height 10
click at [459, 252] on li "مطابق" at bounding box center [417, 247] width 81 height 10
click at [406, 225] on select "الكل مقبولة غير مقبولة مسجلة ملغية مرفوضة مسودة" at bounding box center [362, 221] width 87 height 17
select select "valid"
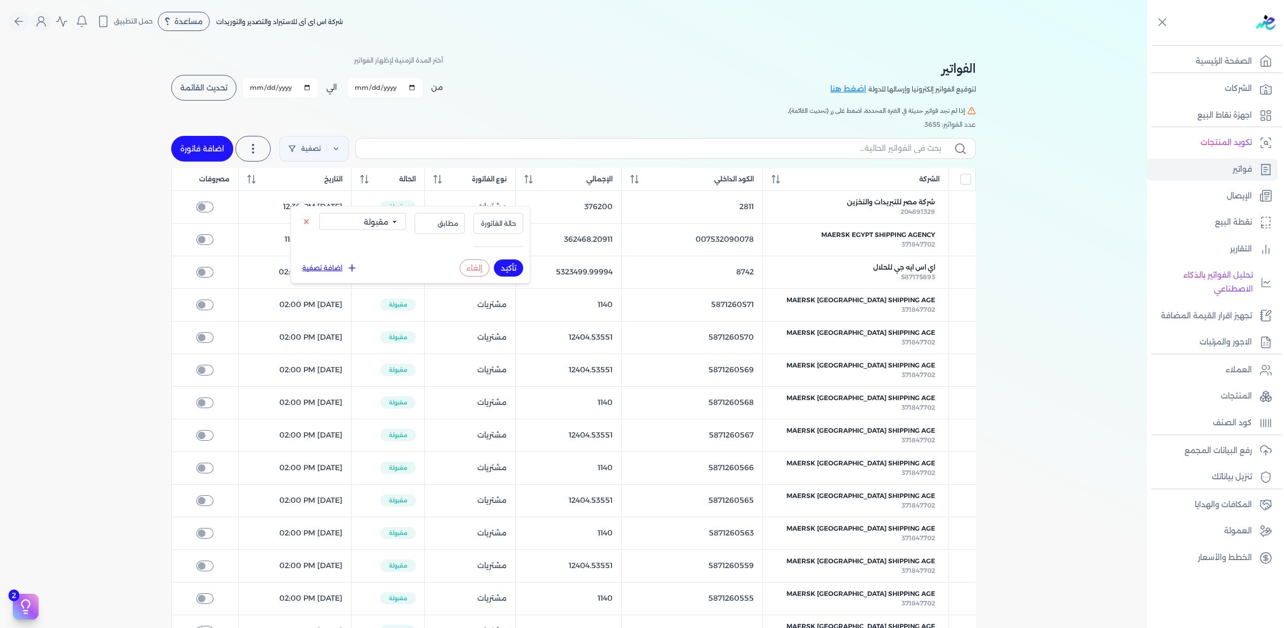
click at [325, 215] on select "الكل مقبولة غير مقبولة مسجلة ملغية مرفوضة مسودة" at bounding box center [362, 221] width 87 height 17
click at [329, 275] on button "اضافة تصفية" at bounding box center [330, 268] width 65 height 13
click at [517, 275] on span "حالة الفاتورة" at bounding box center [499, 270] width 36 height 10
click at [517, 308] on li "نوع الفاتورة" at bounding box center [476, 303] width 81 height 10
click at [458, 275] on span "مطابق" at bounding box center [440, 270] width 36 height 10
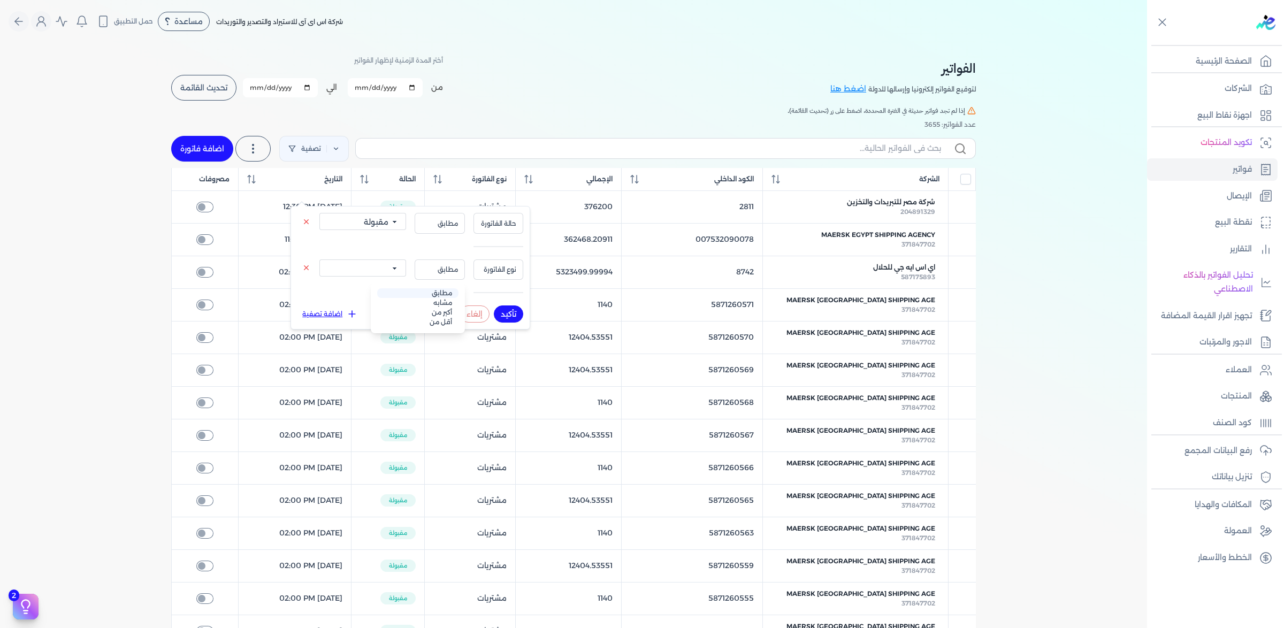
click at [459, 298] on li "مطابق" at bounding box center [417, 293] width 81 height 10
click at [406, 277] on select "الكل مبيعات مشتريات" at bounding box center [362, 268] width 87 height 17
select select "true"
click at [325, 272] on select "الكل مبيعات مشتريات" at bounding box center [362, 268] width 87 height 17
click at [523, 323] on button "تأكيد" at bounding box center [508, 314] width 29 height 17
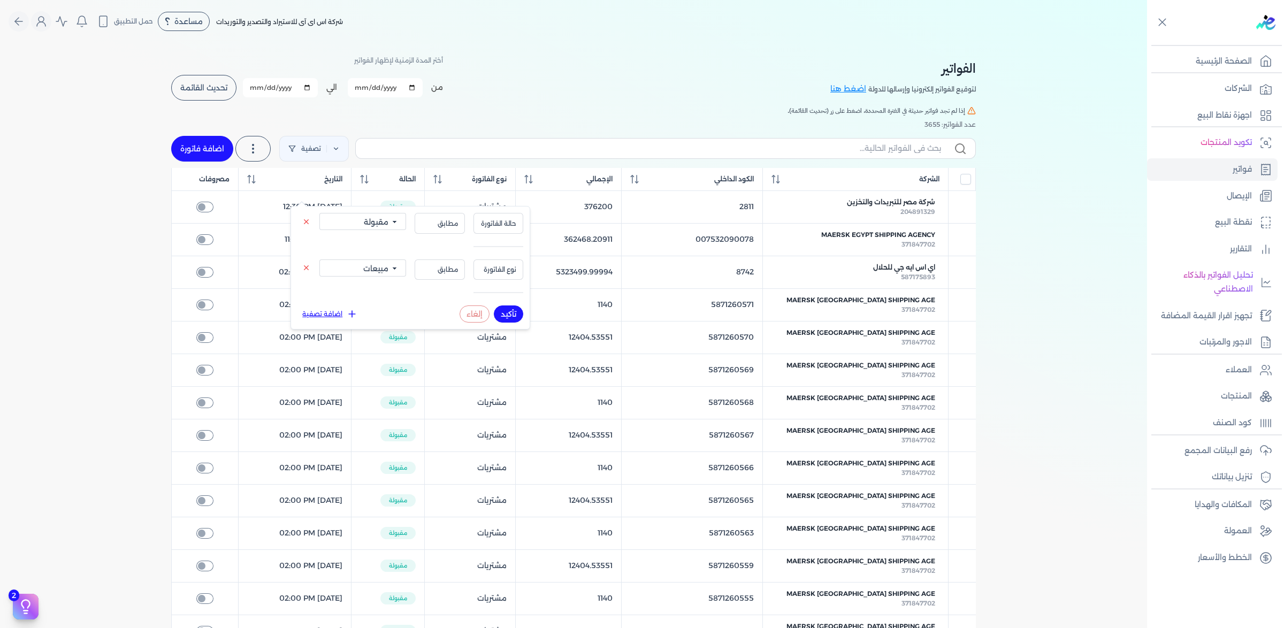
checkbox input "false"
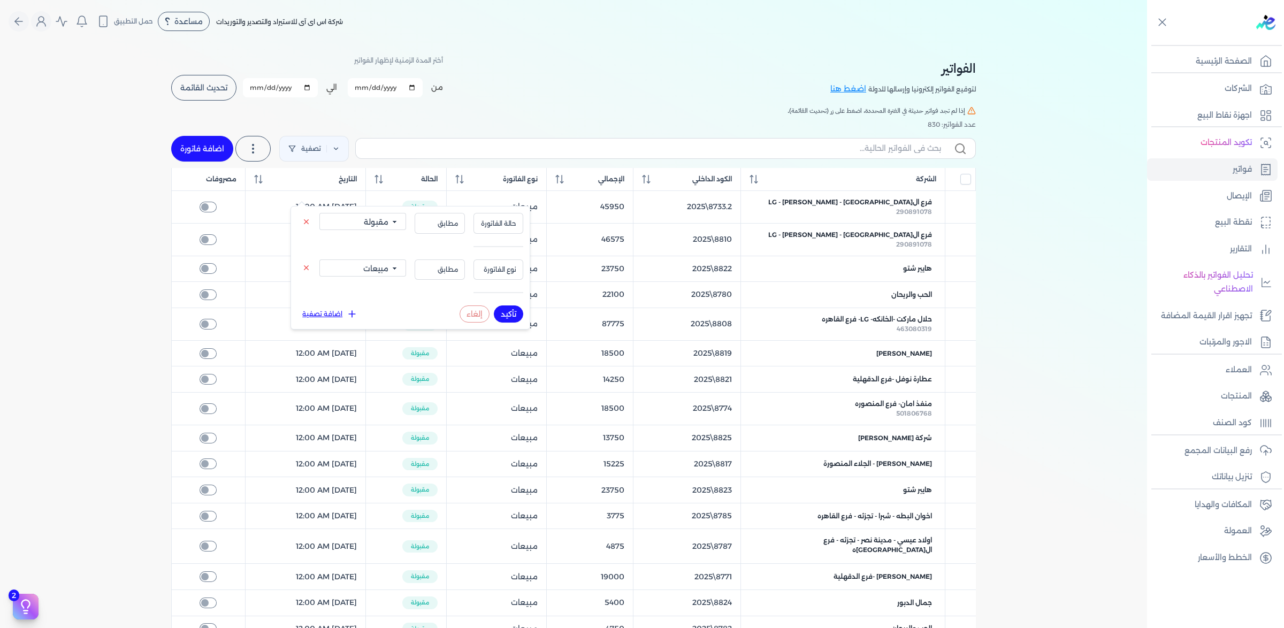
click at [523, 323] on button "تأكيد" at bounding box center [508, 314] width 29 height 17
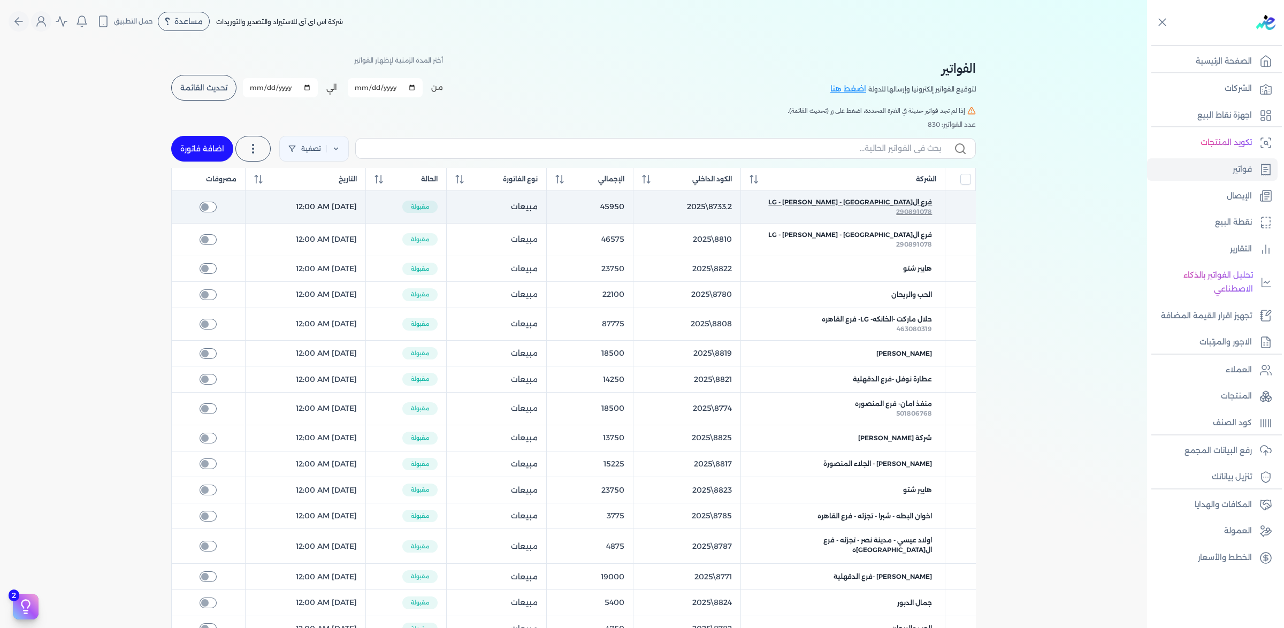
click at [875, 207] on span "فرع ال[GEOGRAPHIC_DATA] - LG - [PERSON_NAME]" at bounding box center [850, 202] width 164 height 10
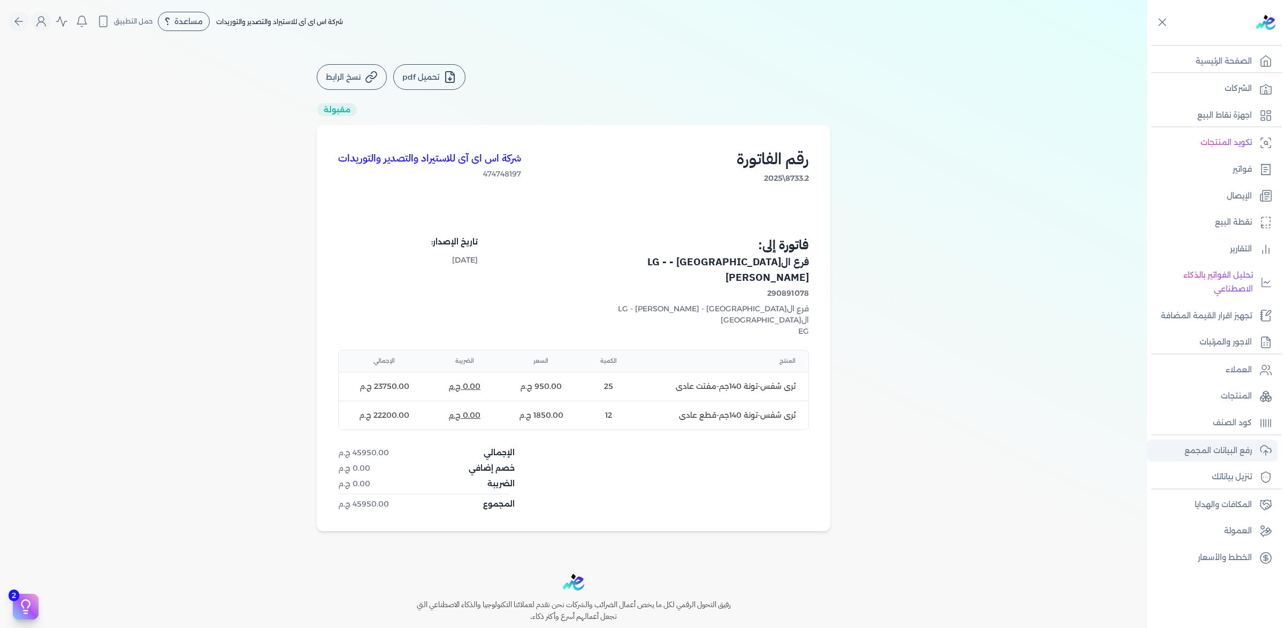
drag, startPoint x: 1222, startPoint y: 487, endPoint x: 1213, endPoint y: 482, distance: 10.3
click at [1222, 458] on p "رفع البيانات المجمع" at bounding box center [1218, 451] width 67 height 14
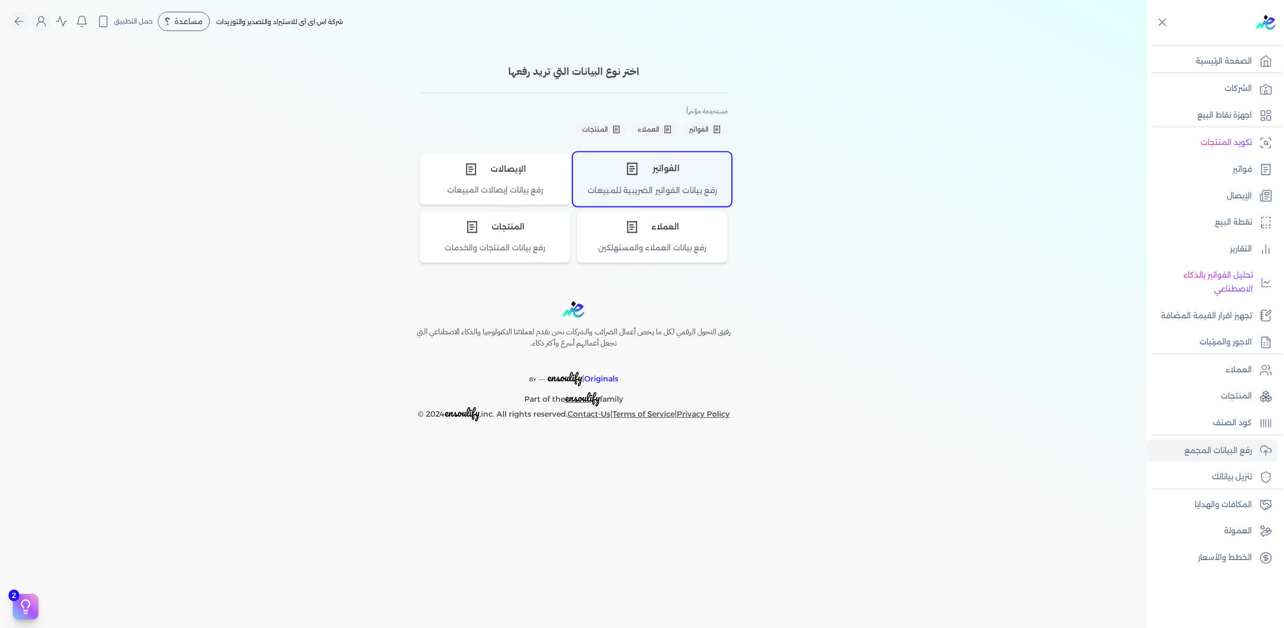
click at [643, 205] on div "رفع بيانات الفواتير الضريبية للمبيعات" at bounding box center [652, 195] width 157 height 21
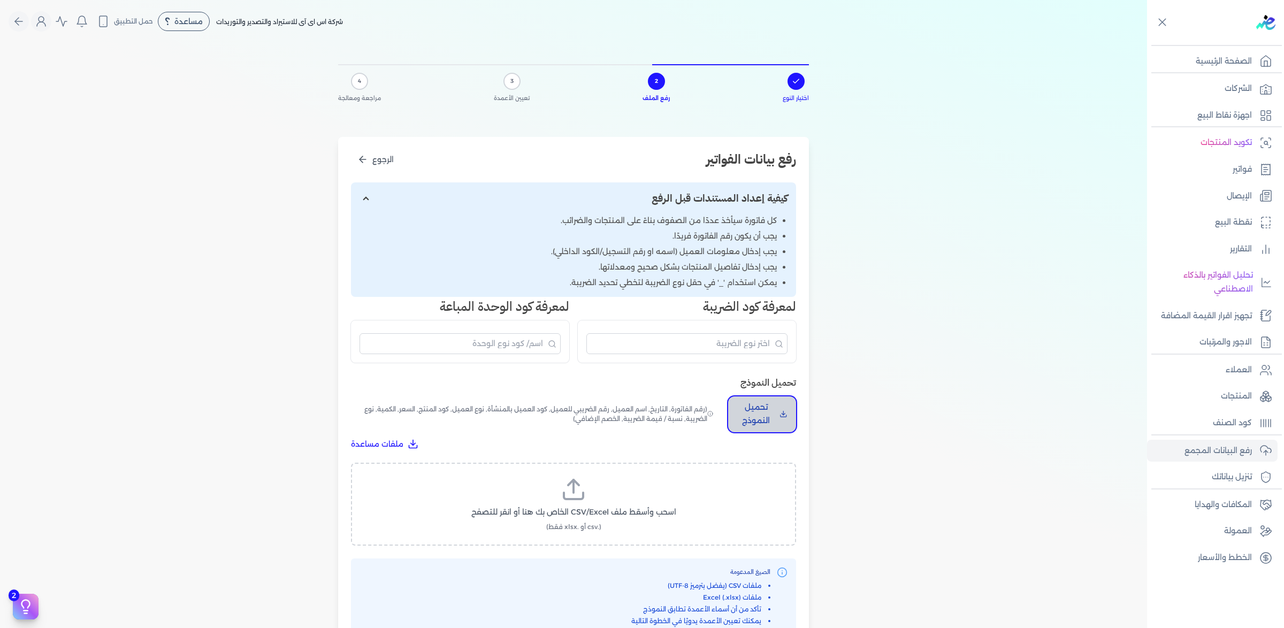
click at [775, 428] on p "تحميل النموذج" at bounding box center [756, 414] width 39 height 27
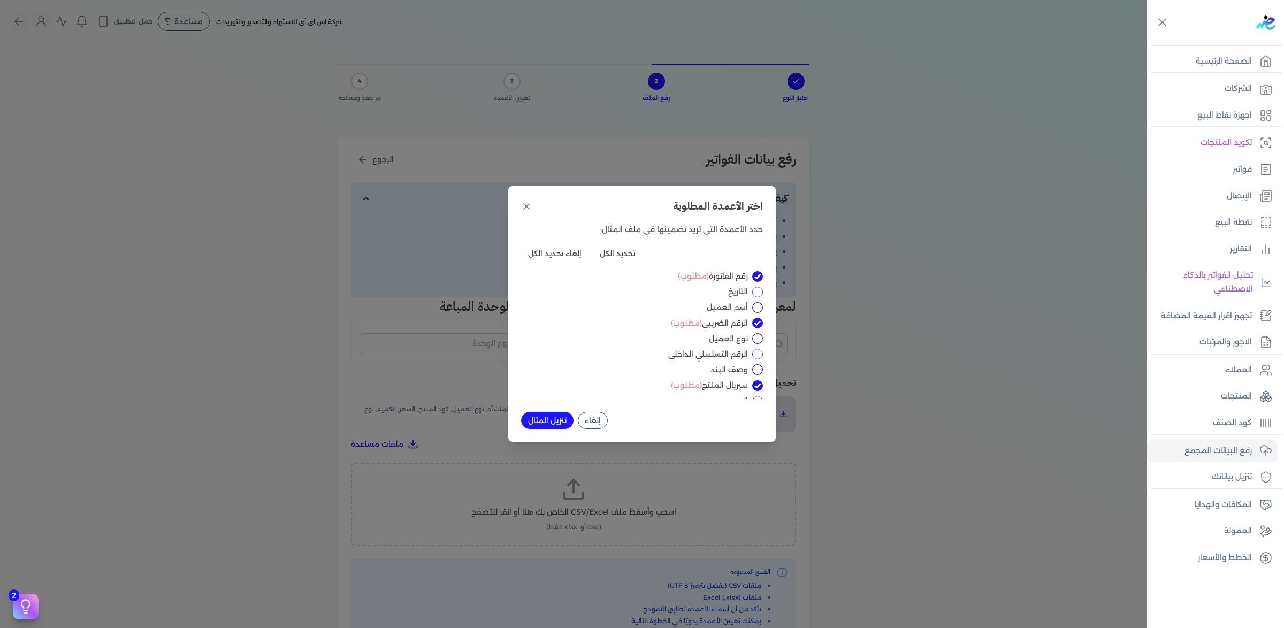
click at [752, 360] on input "الرقم التسلسلي الداخلي" at bounding box center [757, 354] width 11 height 11
checkbox input "true"
click at [753, 326] on input "السعر" at bounding box center [757, 321] width 11 height 11
checkbox input "true"
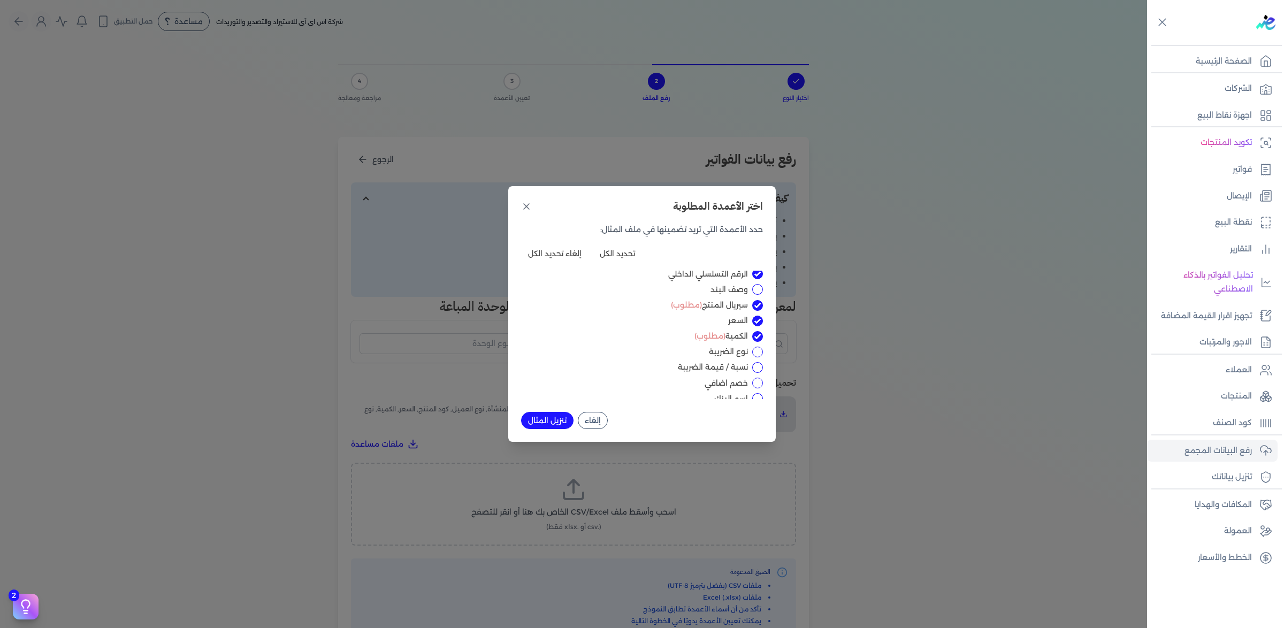
click at [569, 429] on button "تنزيل المثال" at bounding box center [547, 420] width 52 height 17
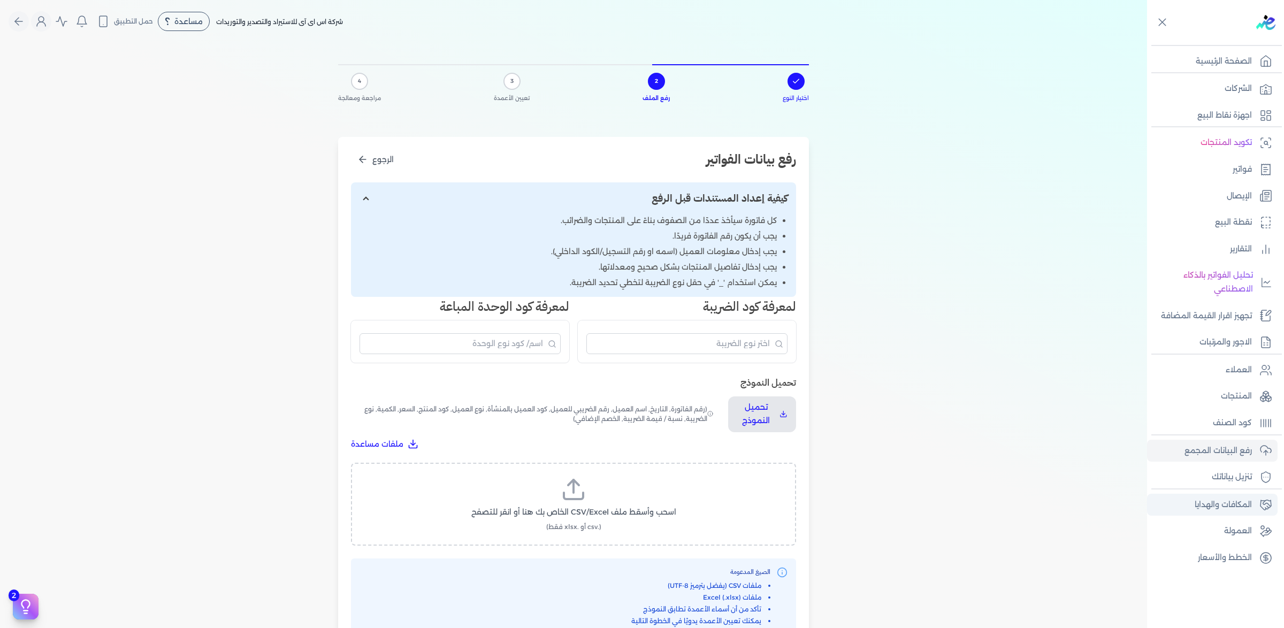
scroll to position [90, 0]
click at [1206, 309] on p "تجهيز اقرار القيمة المضافة" at bounding box center [1206, 316] width 91 height 14
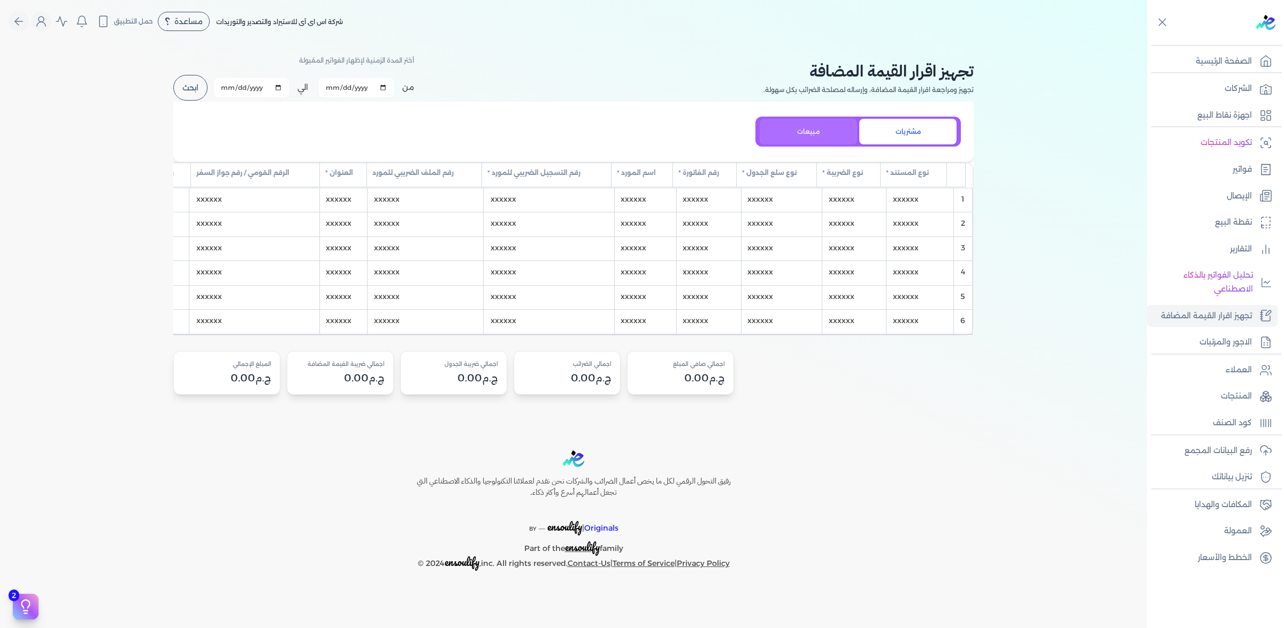
click at [776, 144] on button "مبيعات" at bounding box center [808, 132] width 97 height 26
click at [892, 144] on button "مشتريات" at bounding box center [907, 132] width 97 height 26
click at [189, 101] on button "ابحث" at bounding box center [190, 88] width 34 height 26
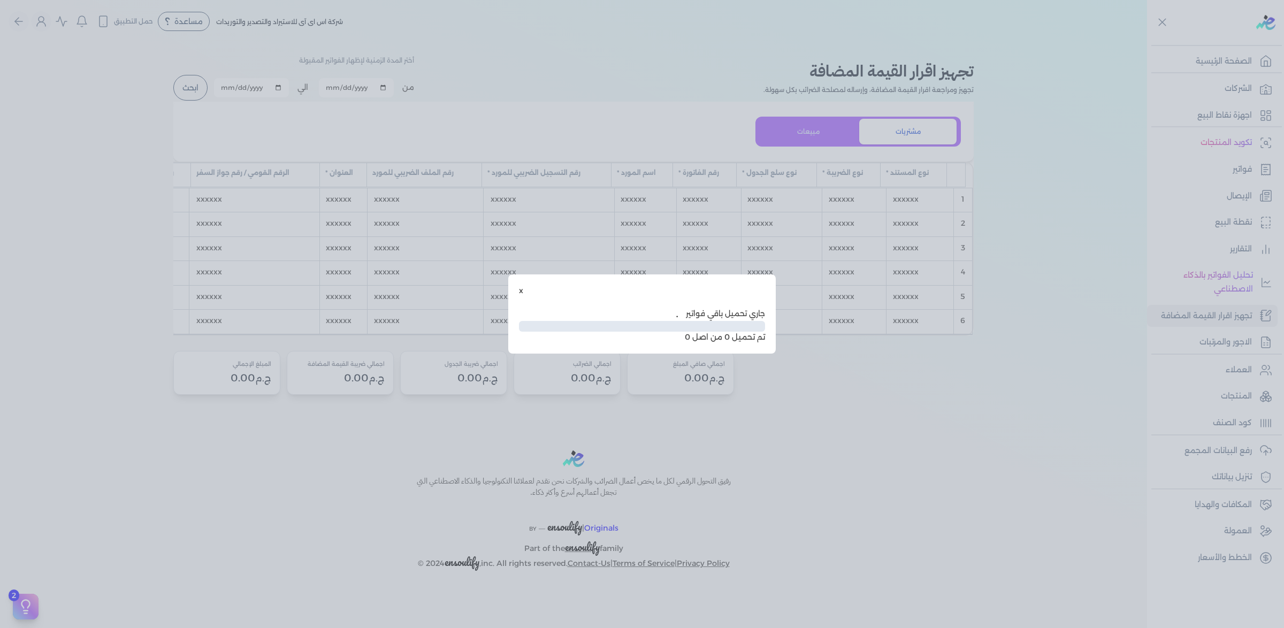
click at [173, 75] on button "ابحث" at bounding box center [190, 88] width 34 height 26
